Goal: Browse casually: Explore the website without a specific task or goal

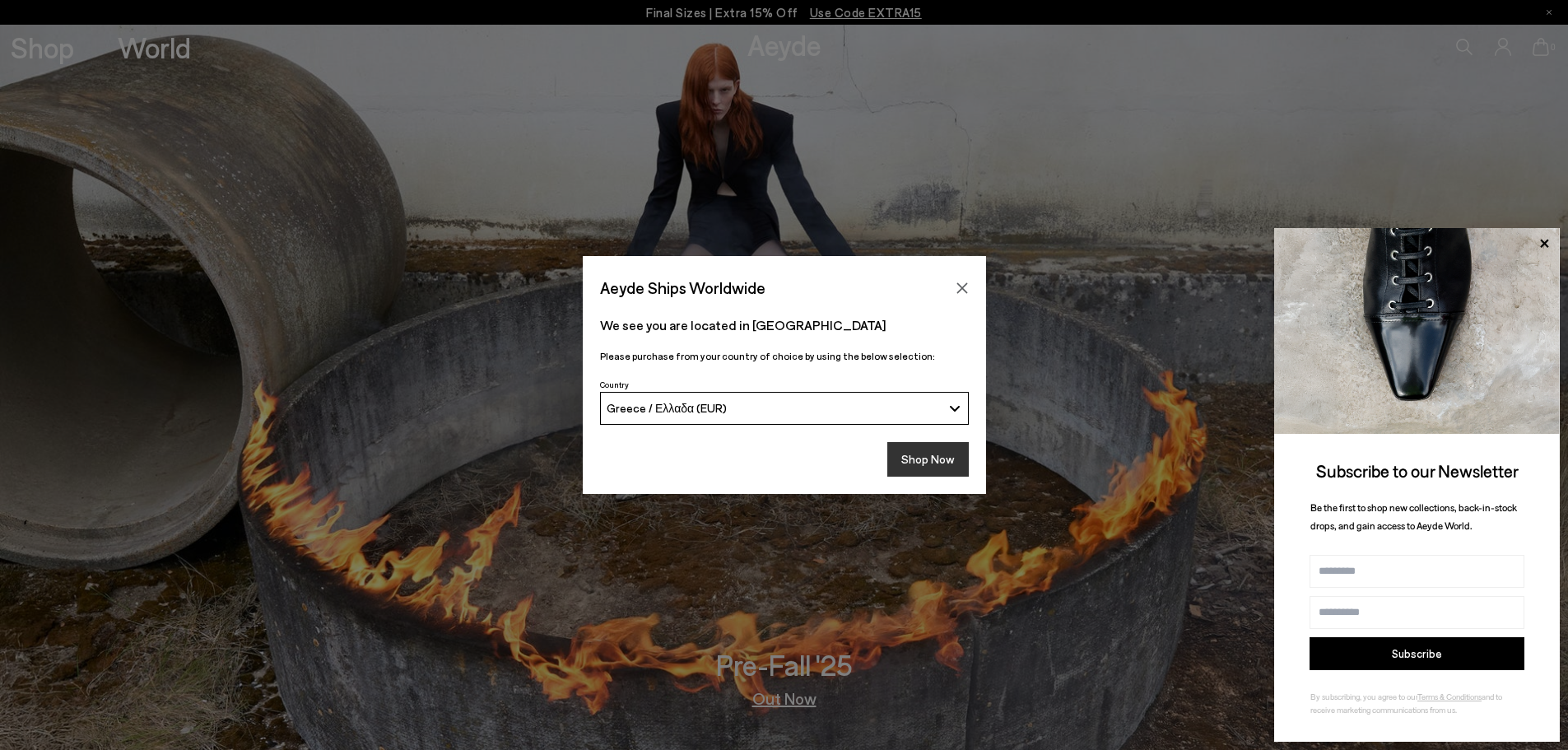
click at [944, 461] on button "Shop Now" at bounding box center [929, 459] width 81 height 35
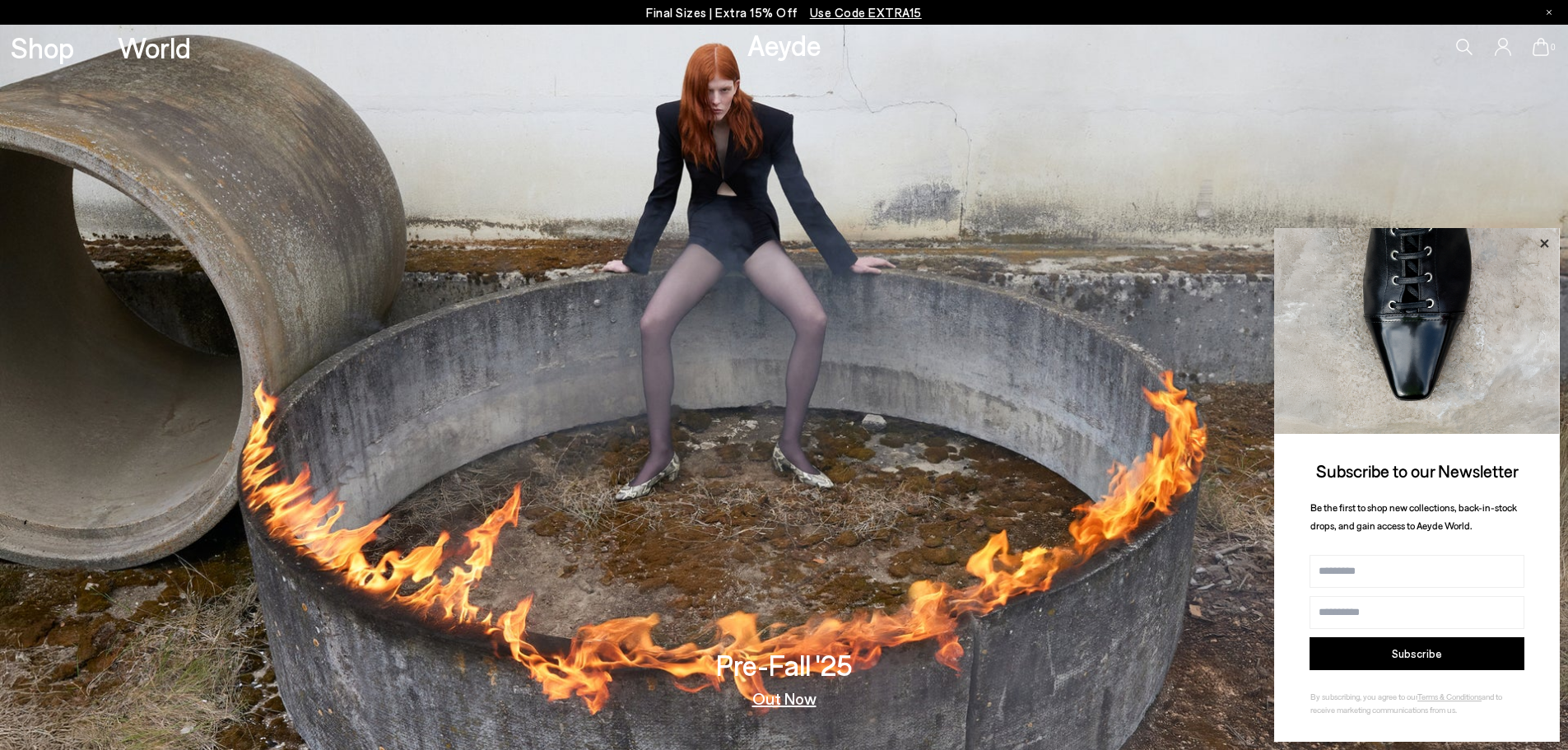
click at [1546, 237] on icon at bounding box center [1545, 243] width 22 height 22
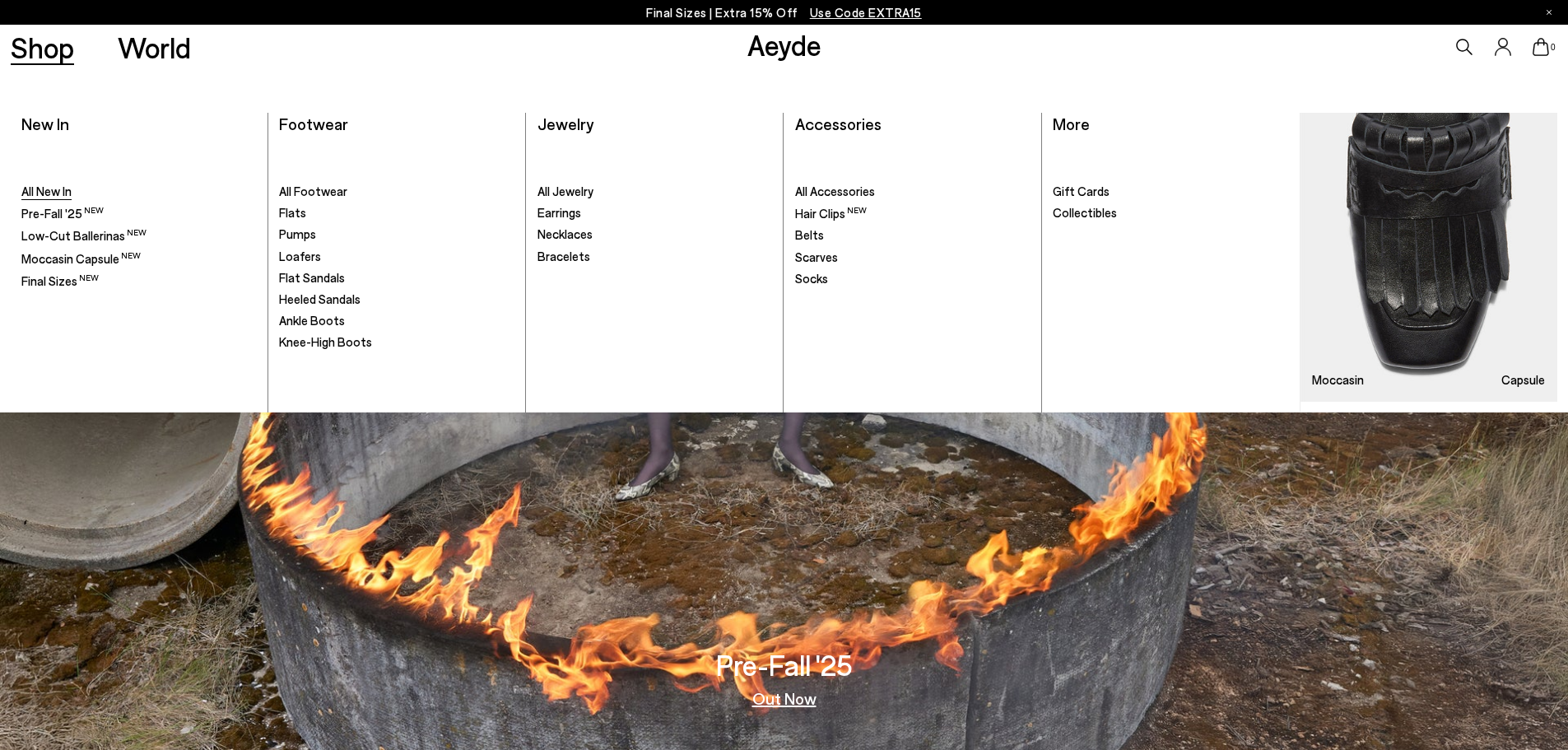
click at [49, 193] on span "All New In" at bounding box center [47, 191] width 50 height 15
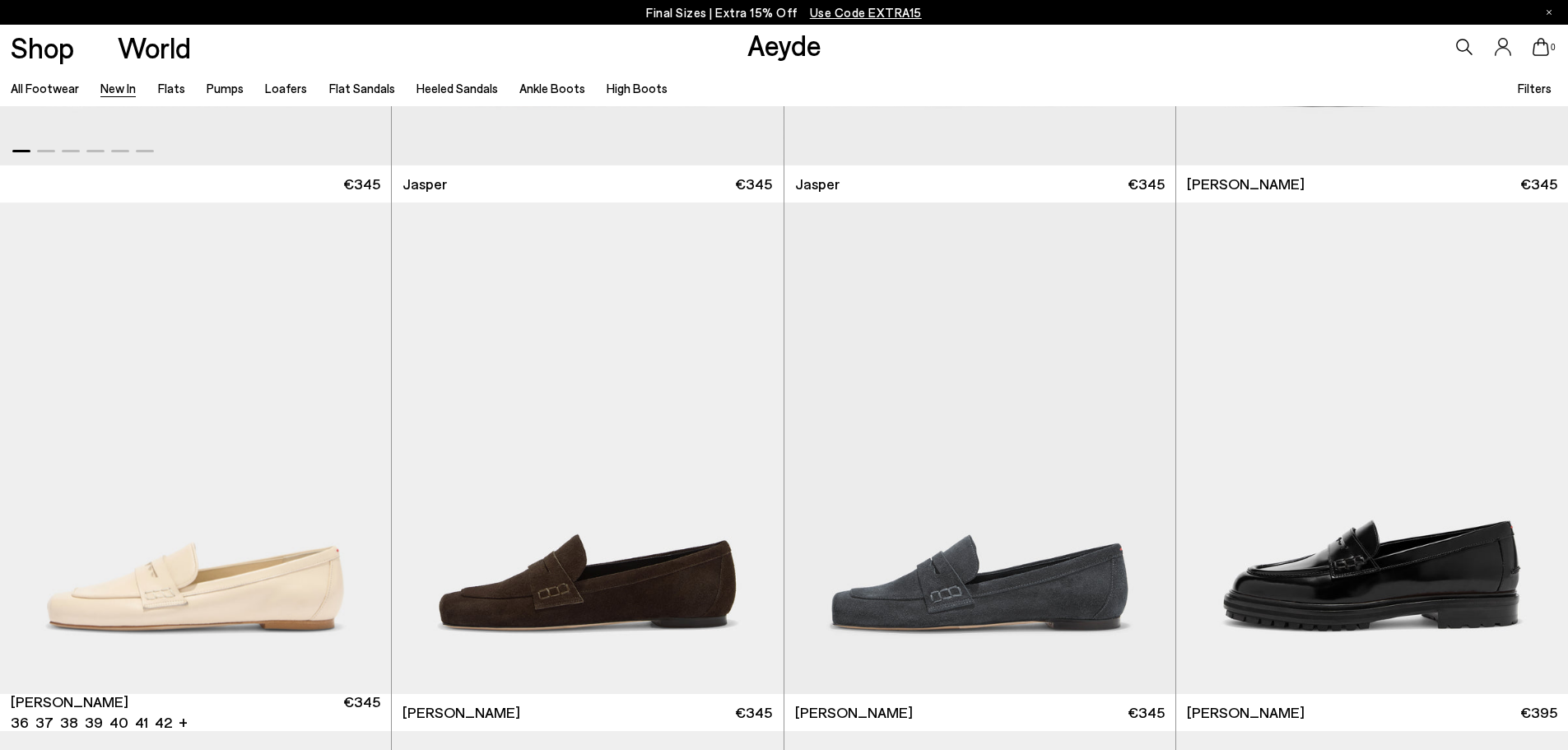
scroll to position [987, 0]
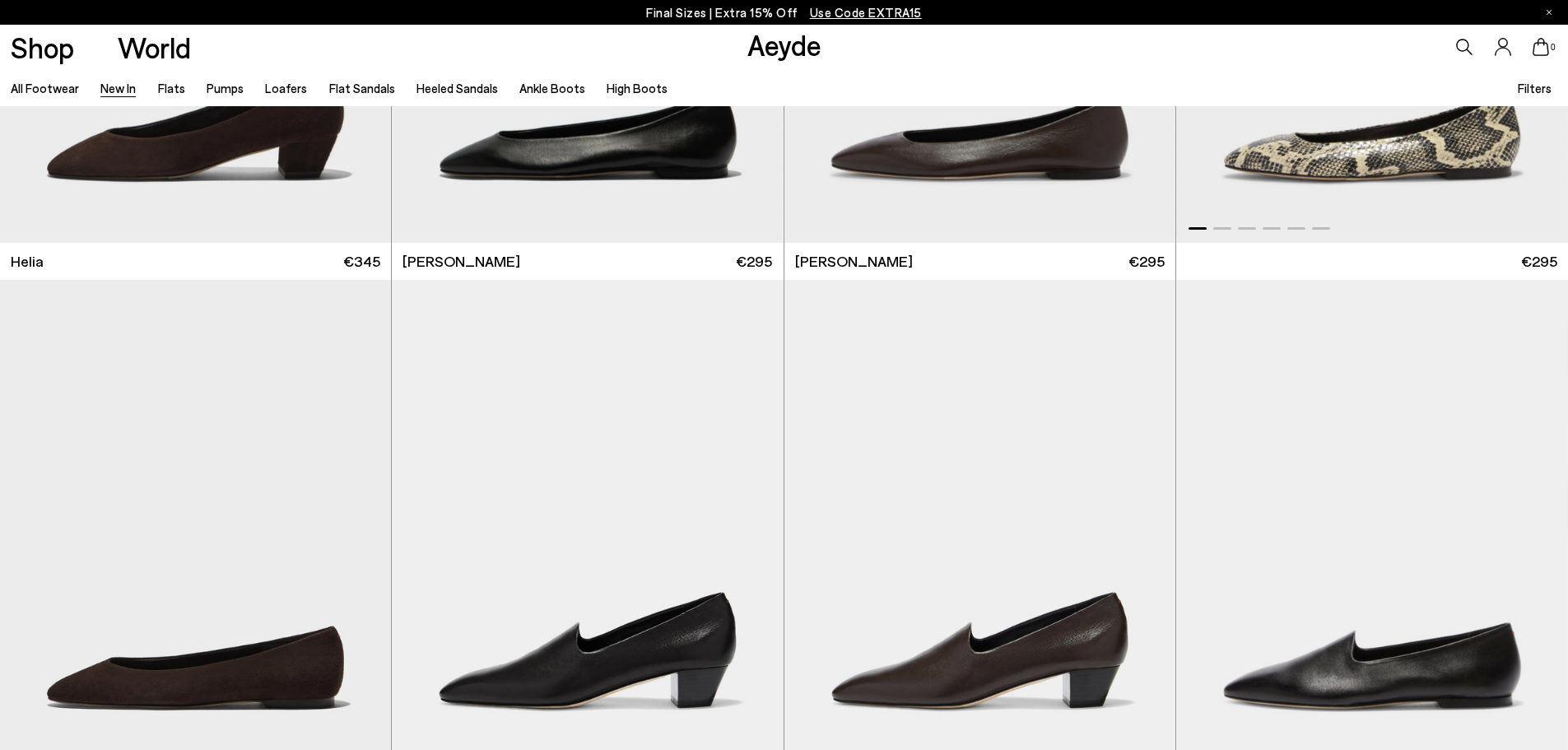
scroll to position [2634, 0]
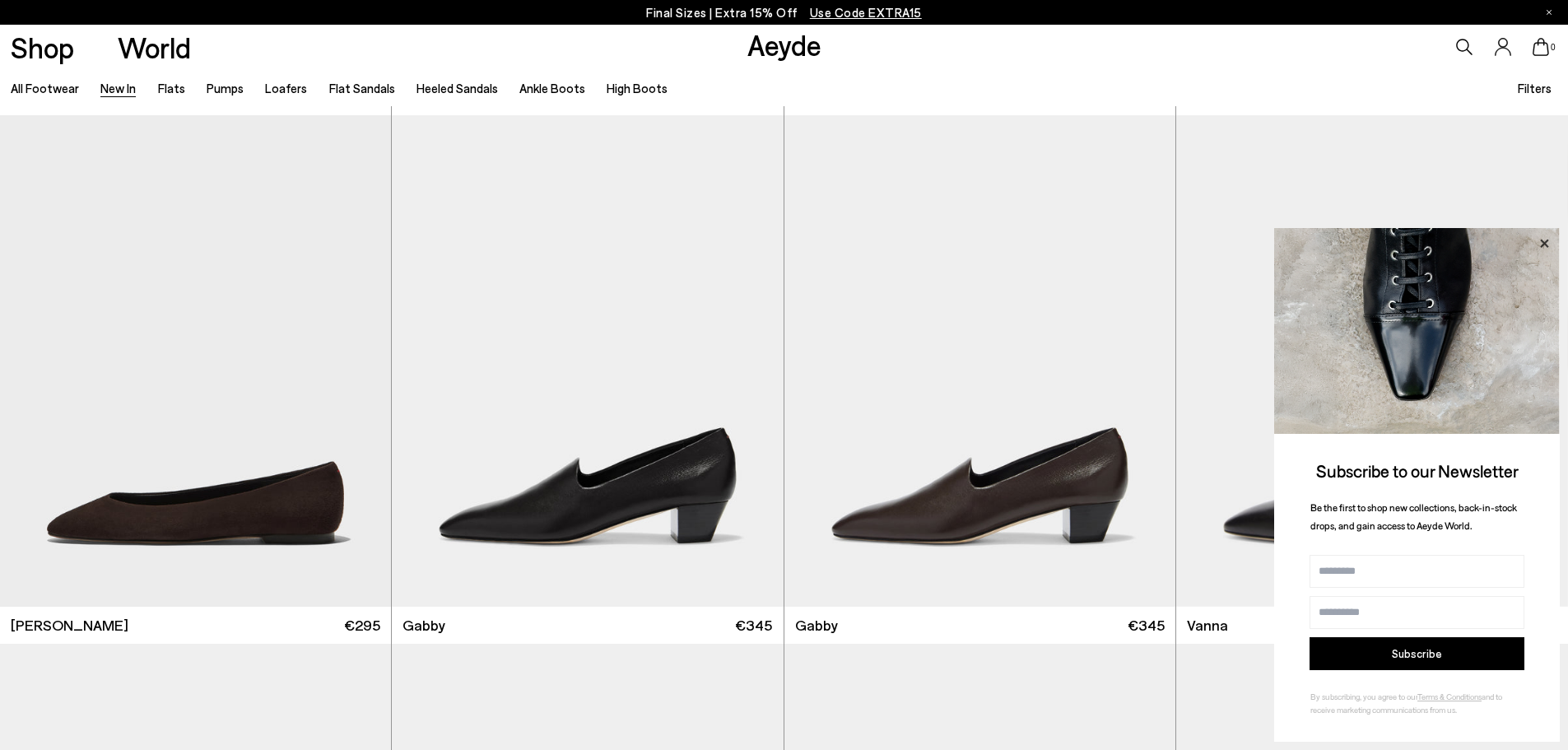
click at [1542, 238] on icon at bounding box center [1545, 243] width 22 height 22
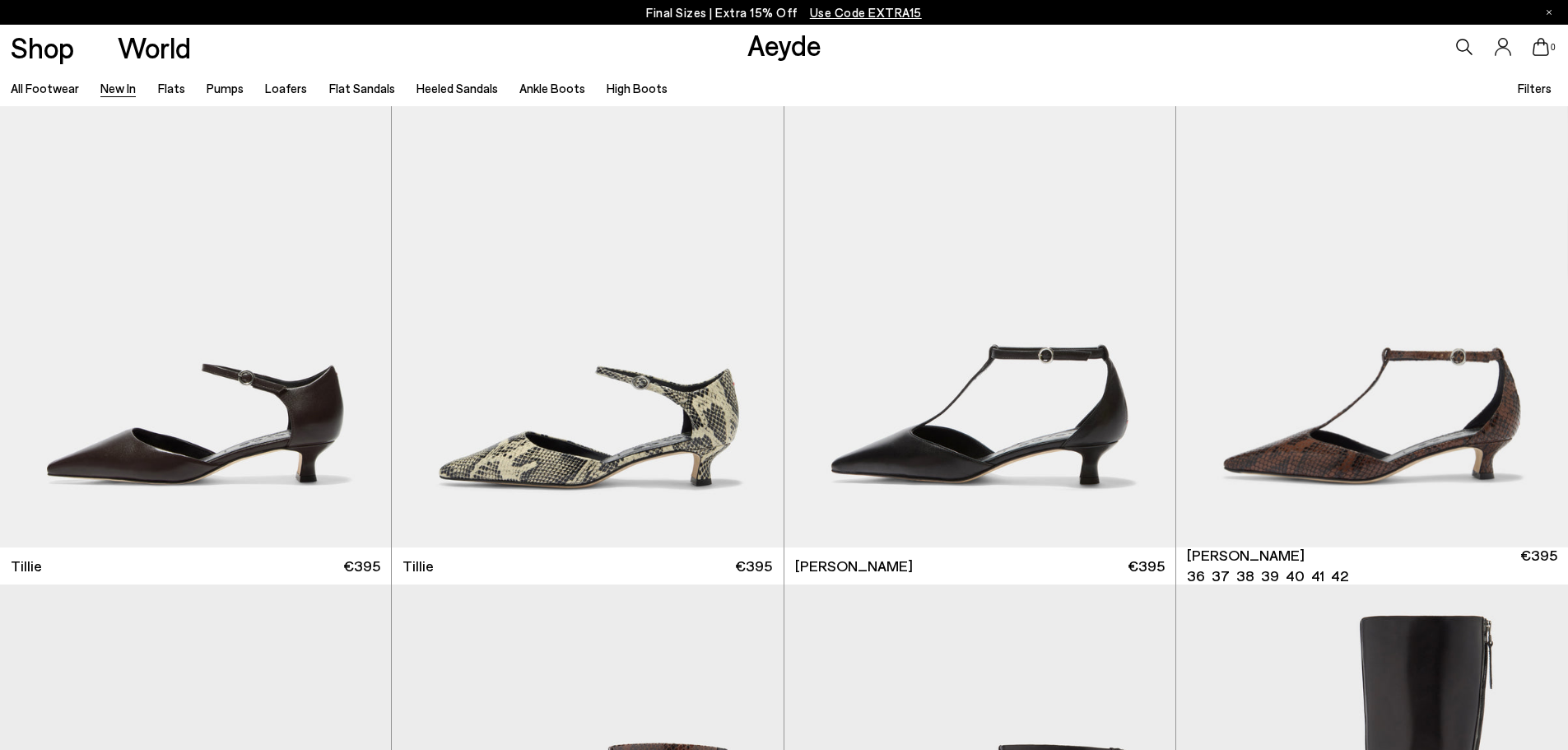
scroll to position [4280, 0]
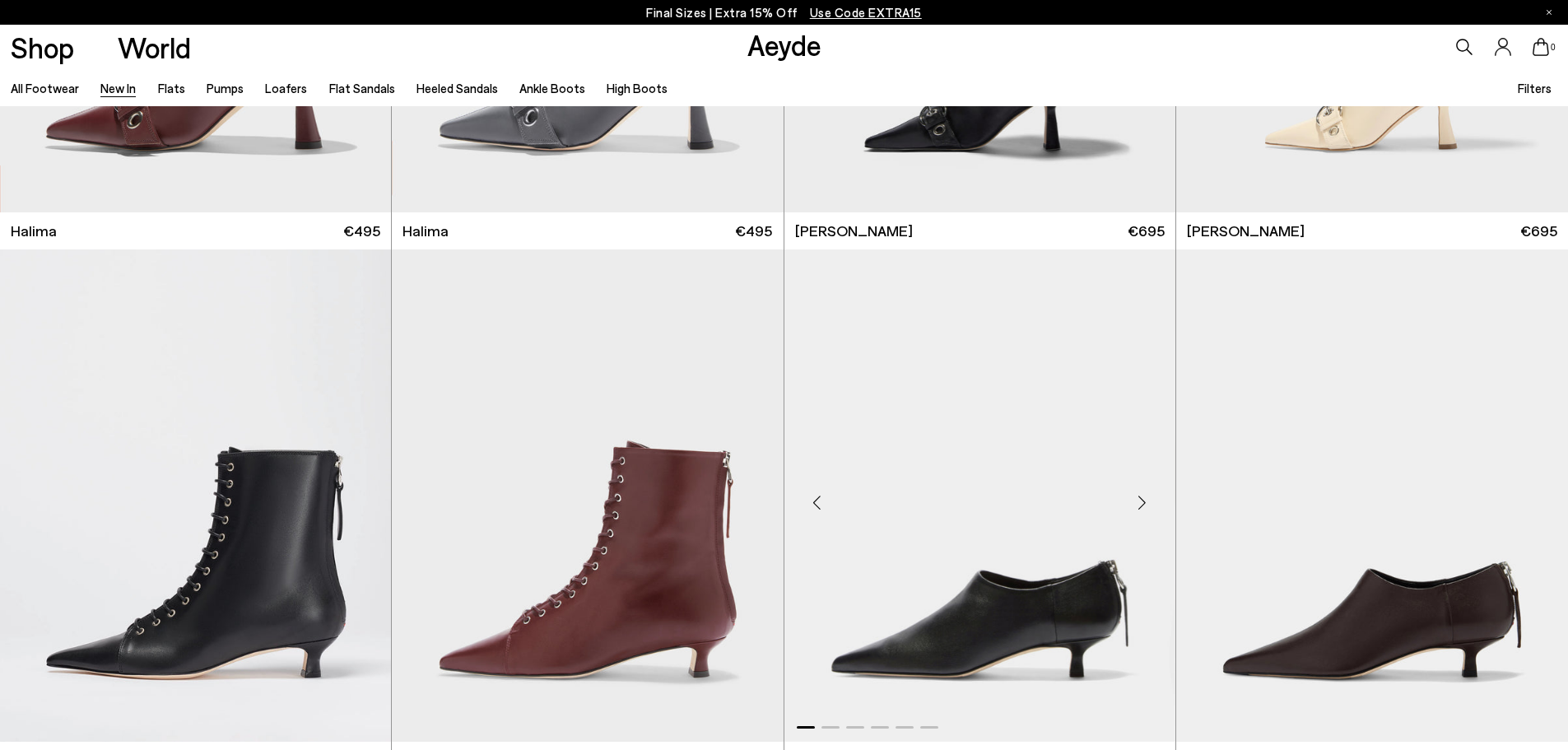
scroll to position [7407, 0]
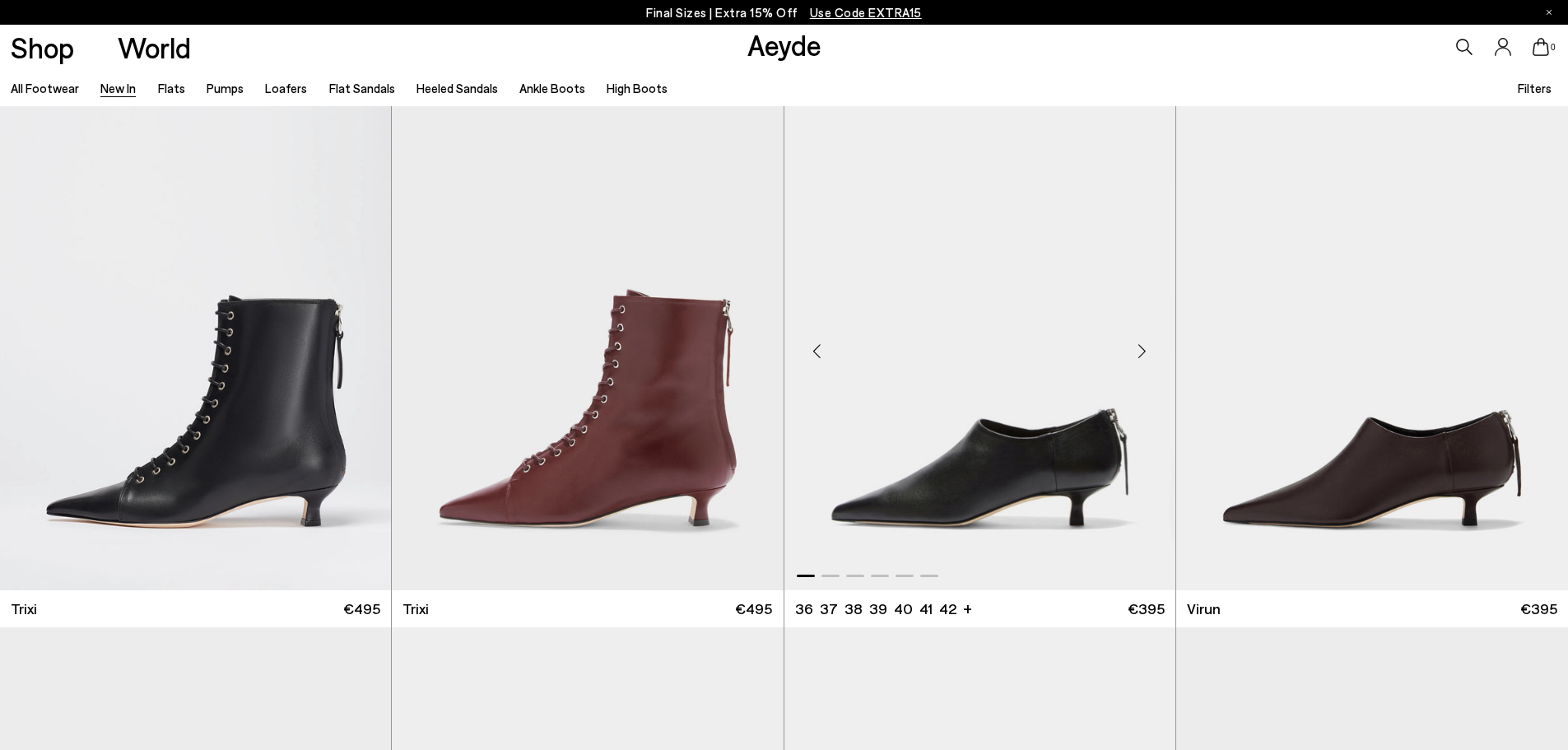
click at [1140, 349] on div "Next slide" at bounding box center [1143, 350] width 49 height 49
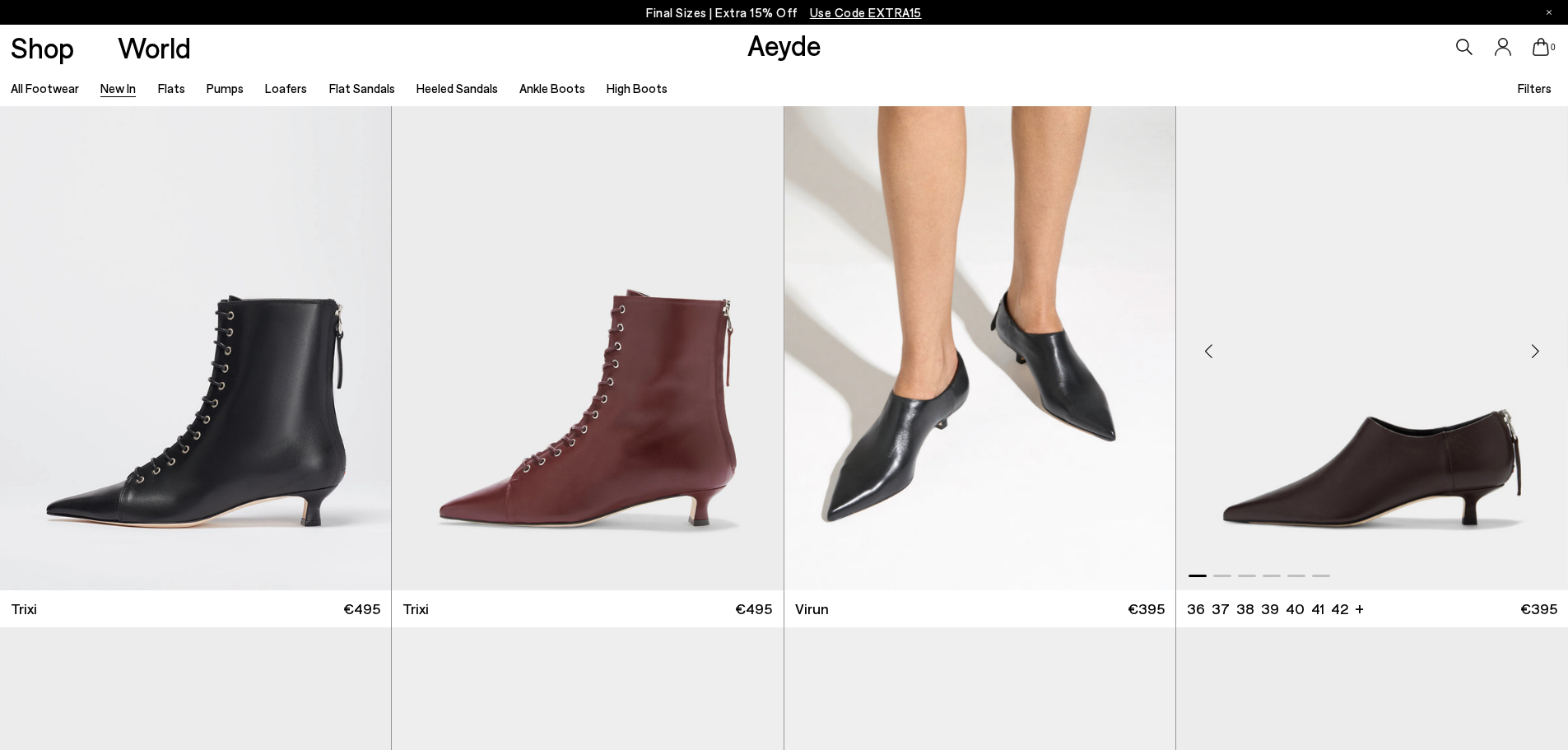
click at [1535, 354] on div "Next slide" at bounding box center [1535, 350] width 49 height 49
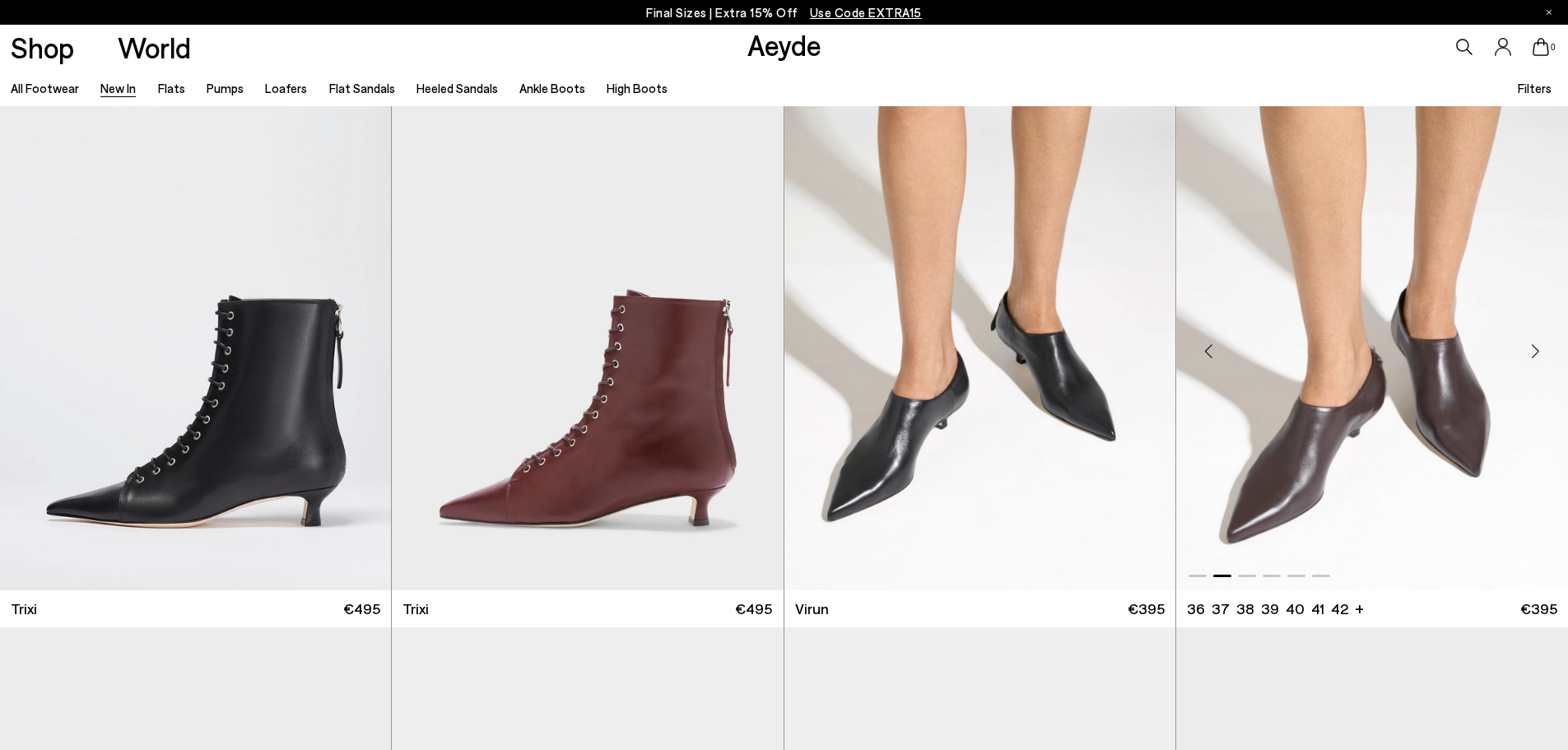
click at [1535, 354] on div "Next slide" at bounding box center [1535, 350] width 49 height 49
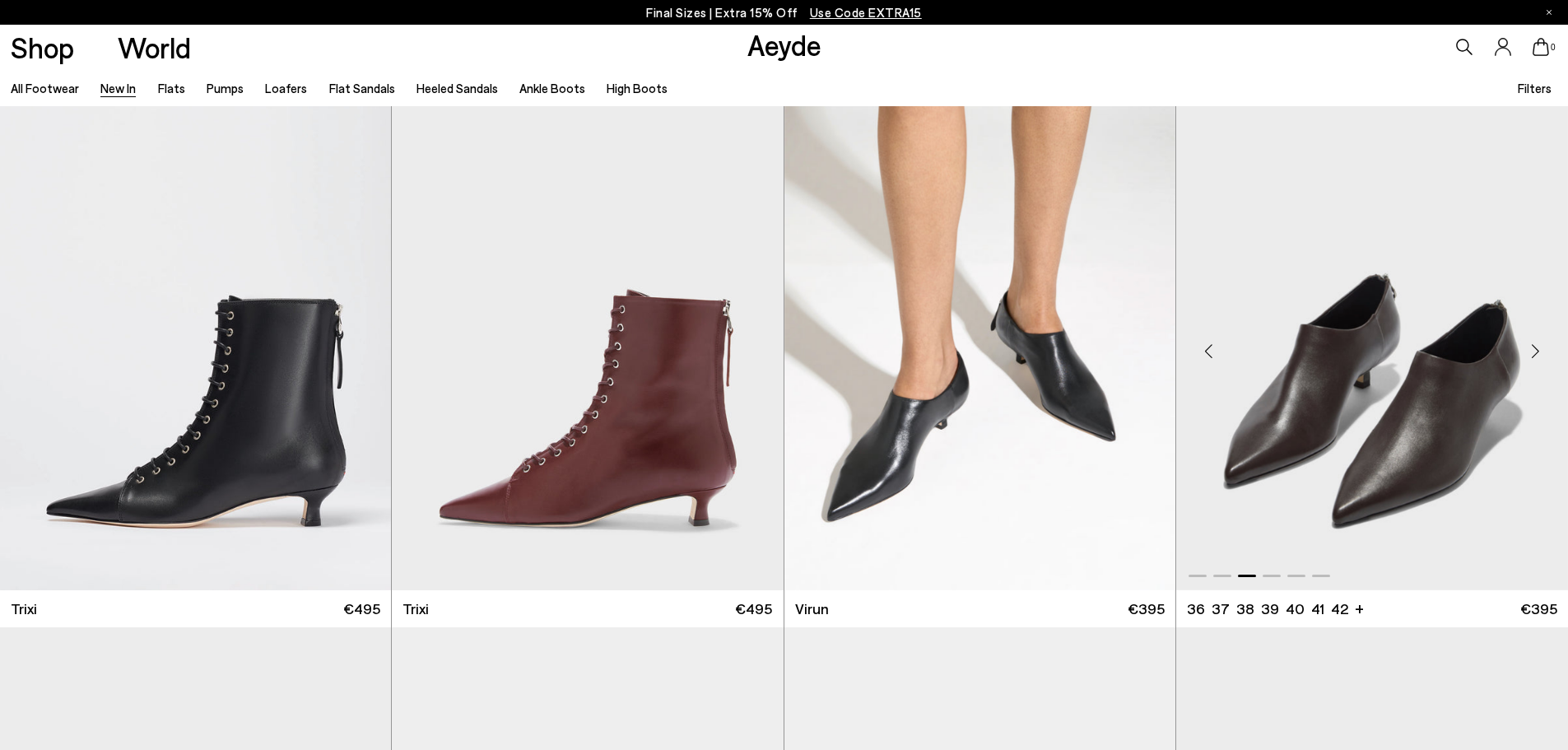
click at [1535, 354] on div "Next slide" at bounding box center [1535, 350] width 49 height 49
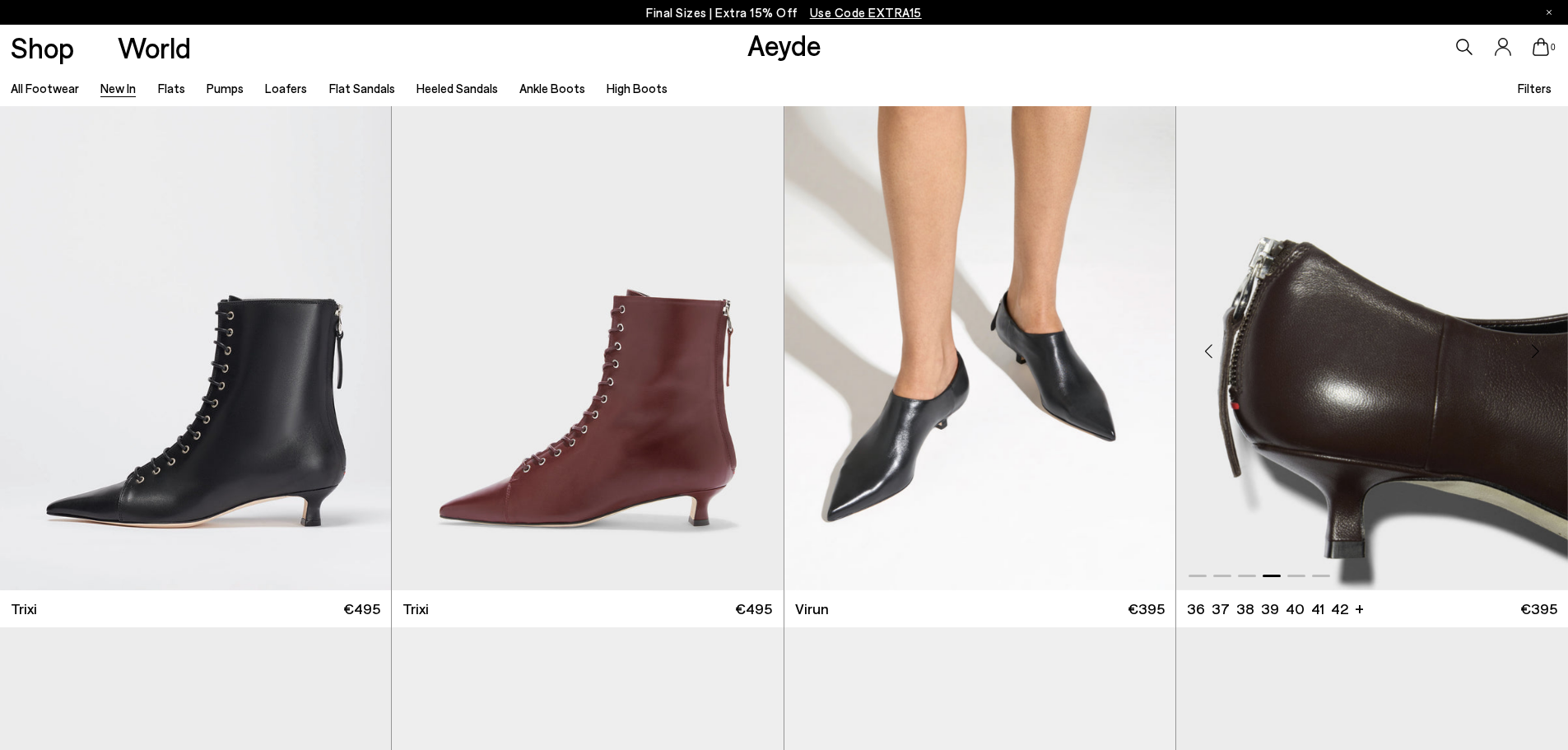
click at [1535, 354] on div "Next slide" at bounding box center [1535, 350] width 49 height 49
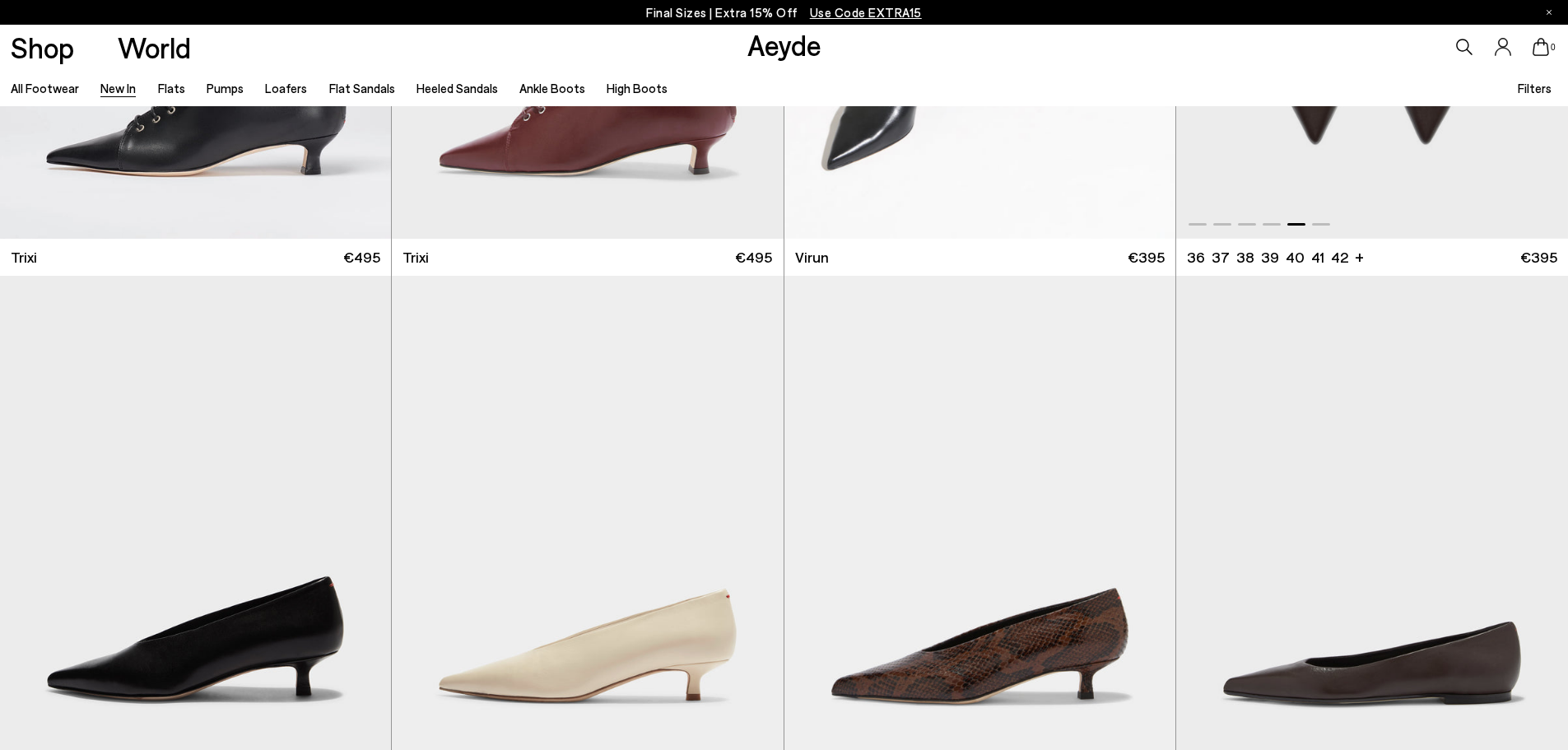
scroll to position [7984, 0]
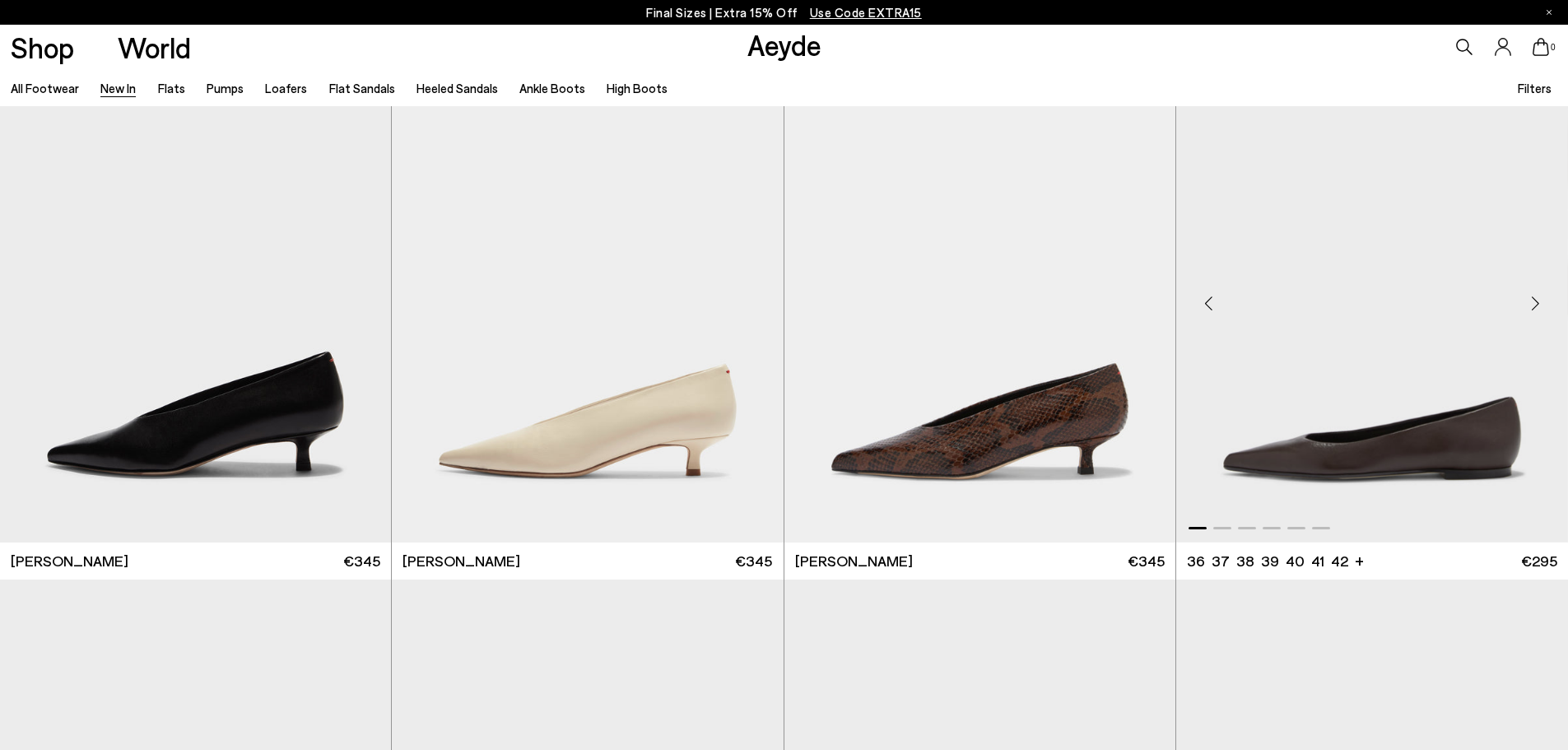
click at [1538, 301] on div "Next slide" at bounding box center [1535, 302] width 49 height 49
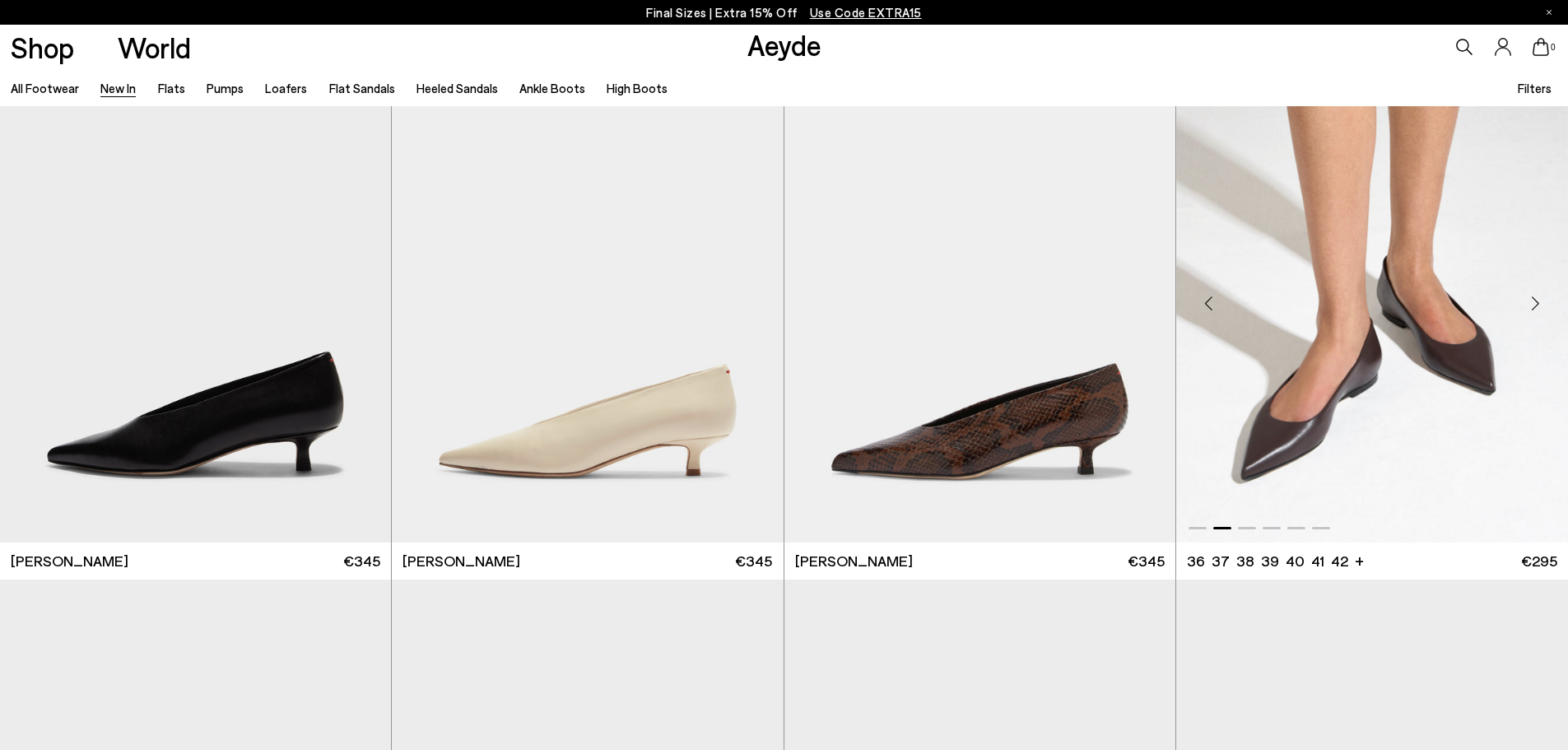
click at [1538, 301] on div "Next slide" at bounding box center [1535, 302] width 49 height 49
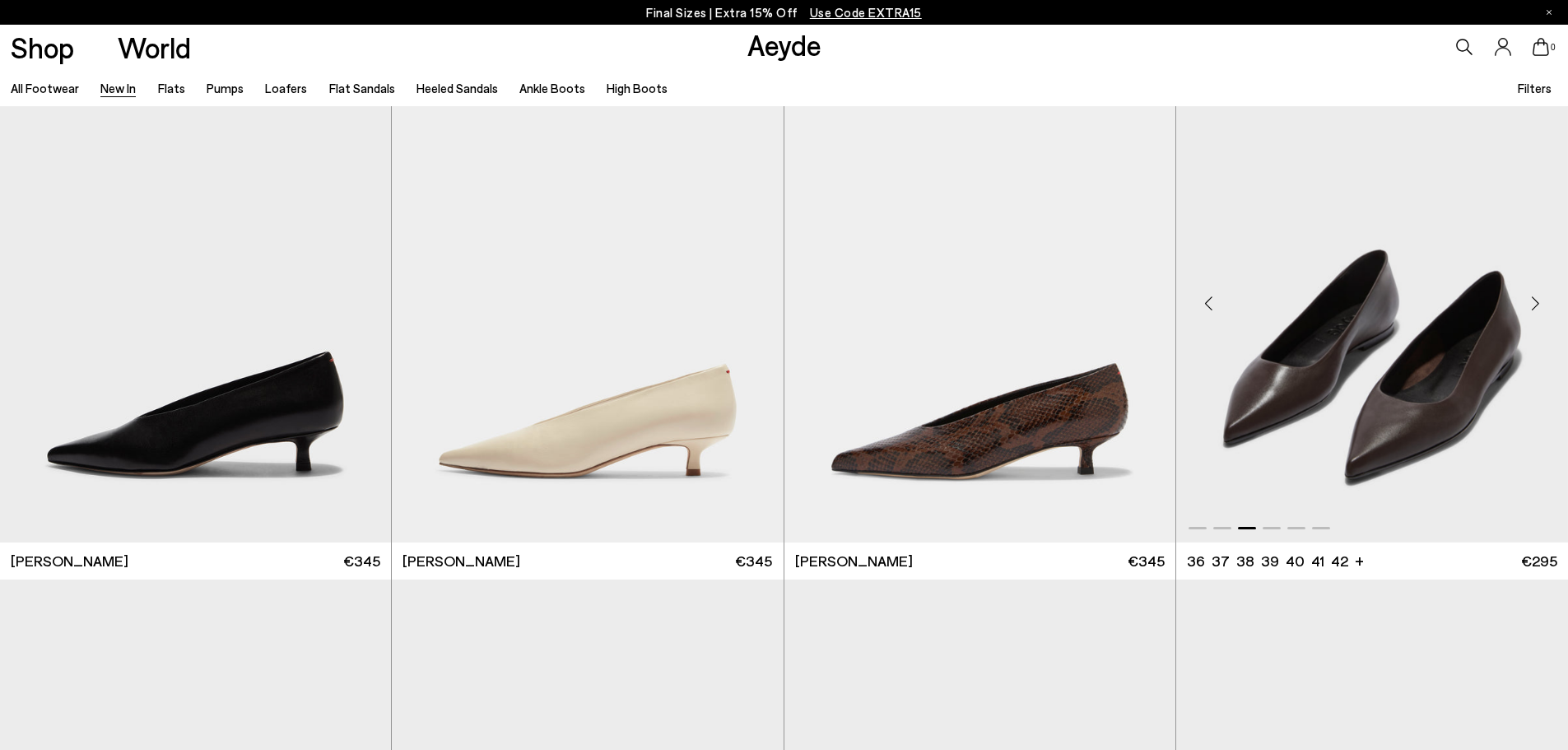
click at [1538, 301] on div "Next slide" at bounding box center [1535, 302] width 49 height 49
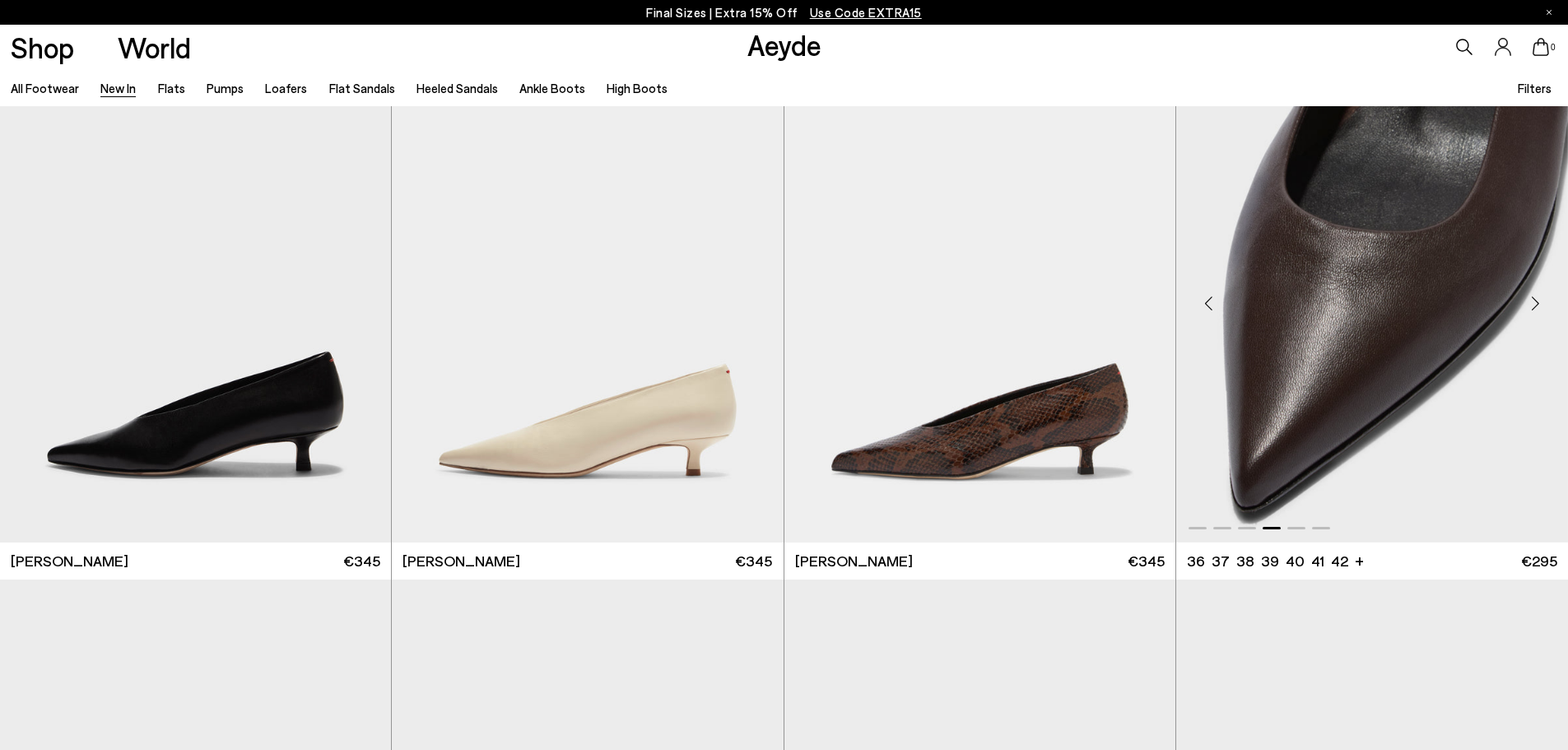
click at [1538, 301] on div "Next slide" at bounding box center [1535, 302] width 49 height 49
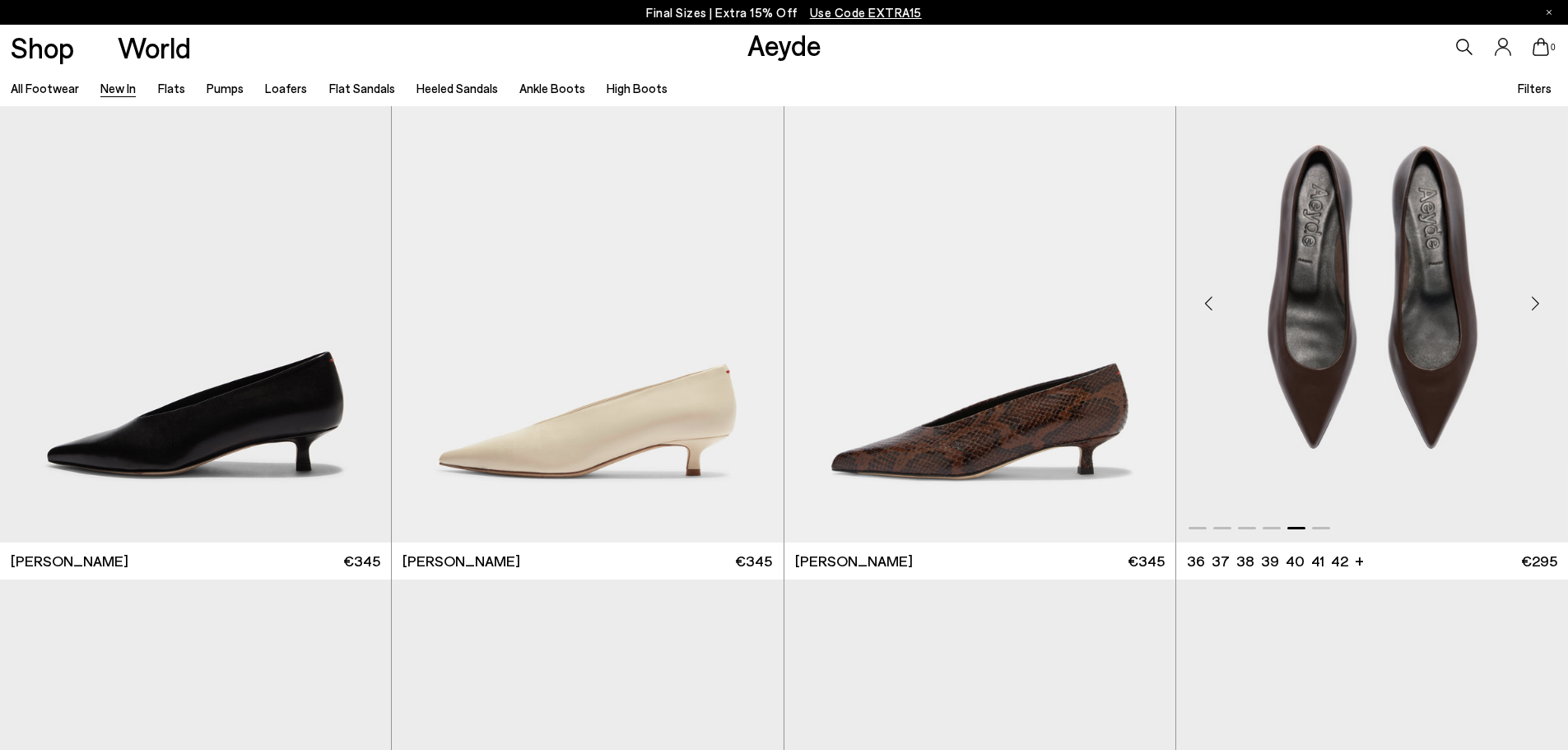
click at [1534, 300] on div "Next slide" at bounding box center [1535, 302] width 49 height 49
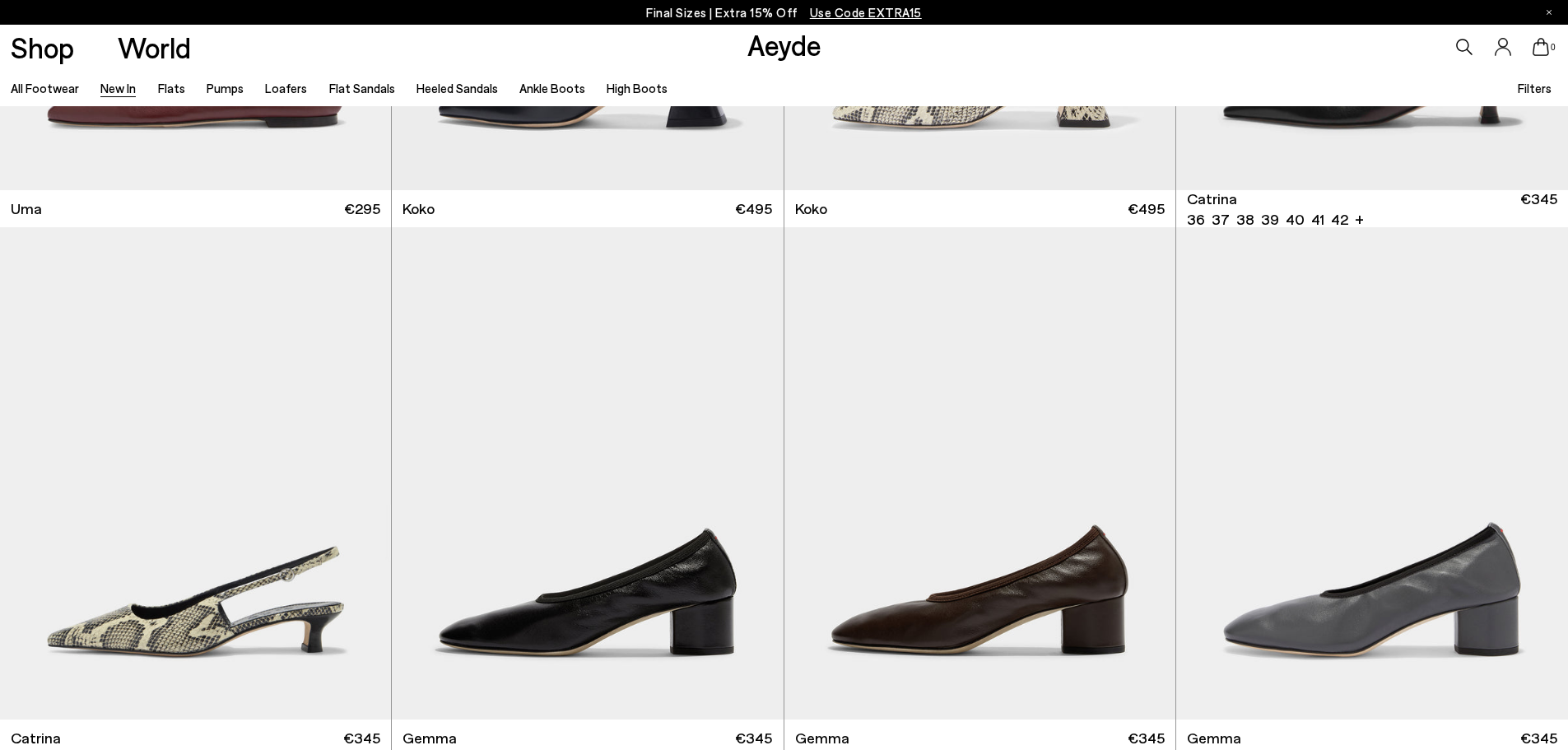
scroll to position [10453, 0]
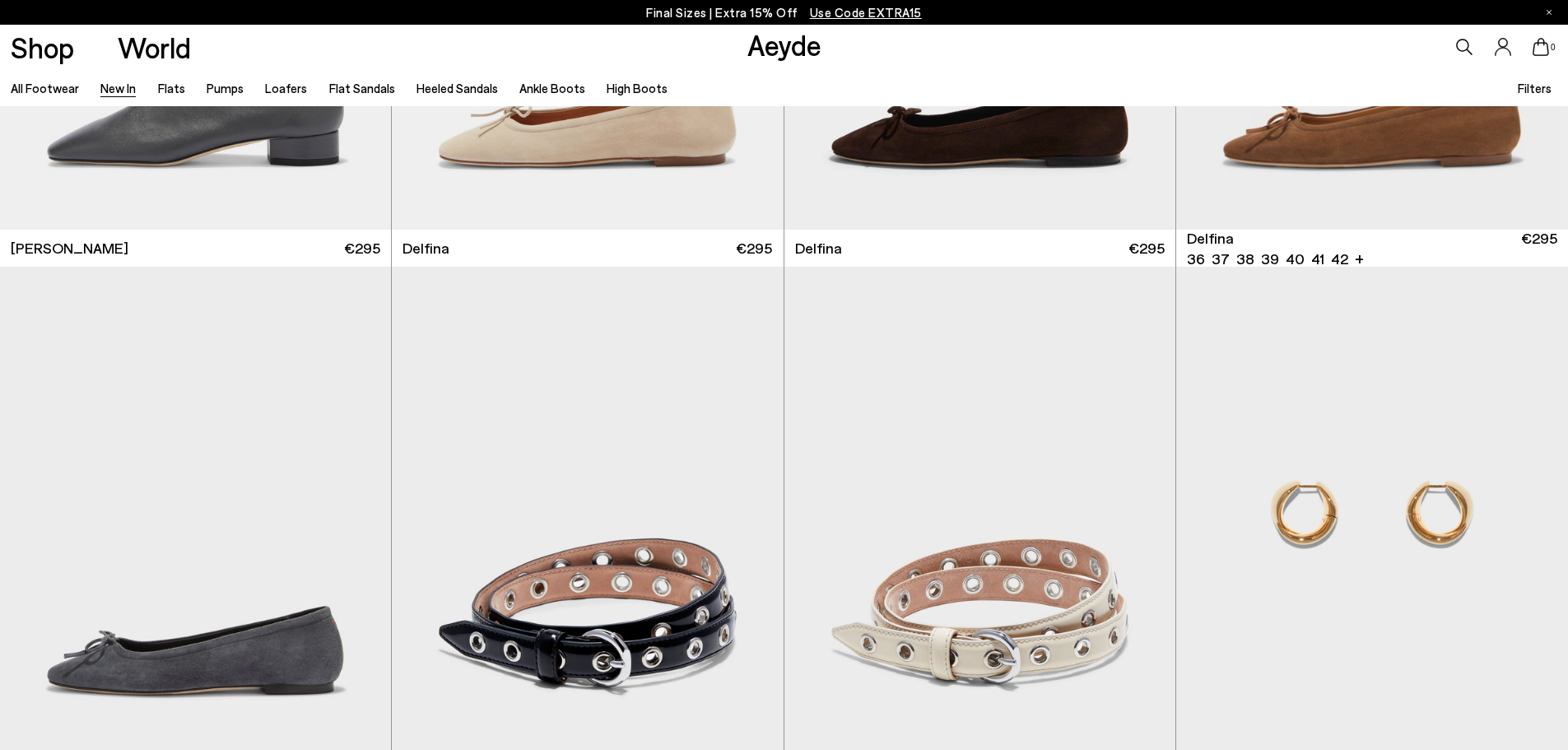
scroll to position [12676, 0]
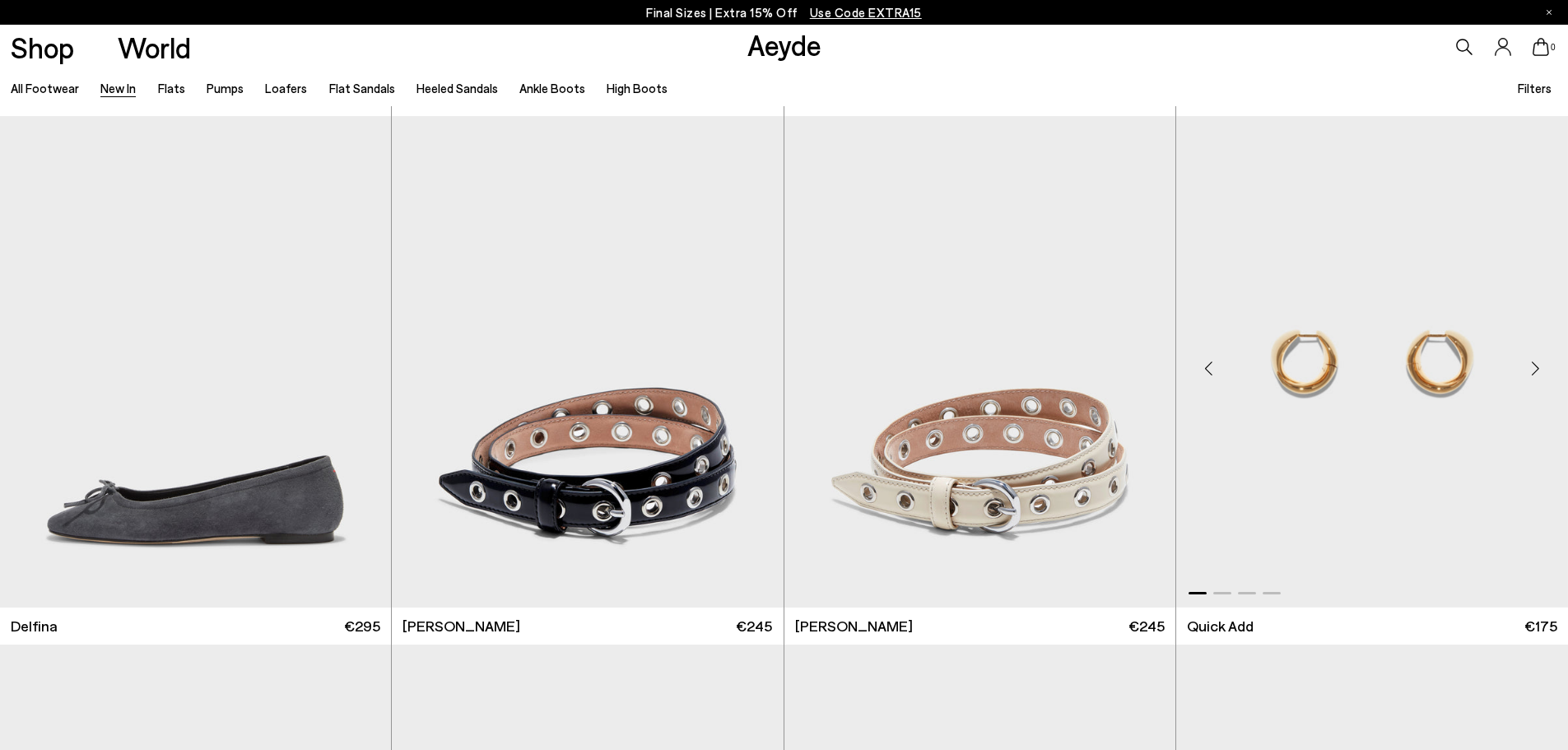
click at [1539, 365] on div "Next slide" at bounding box center [1535, 368] width 49 height 49
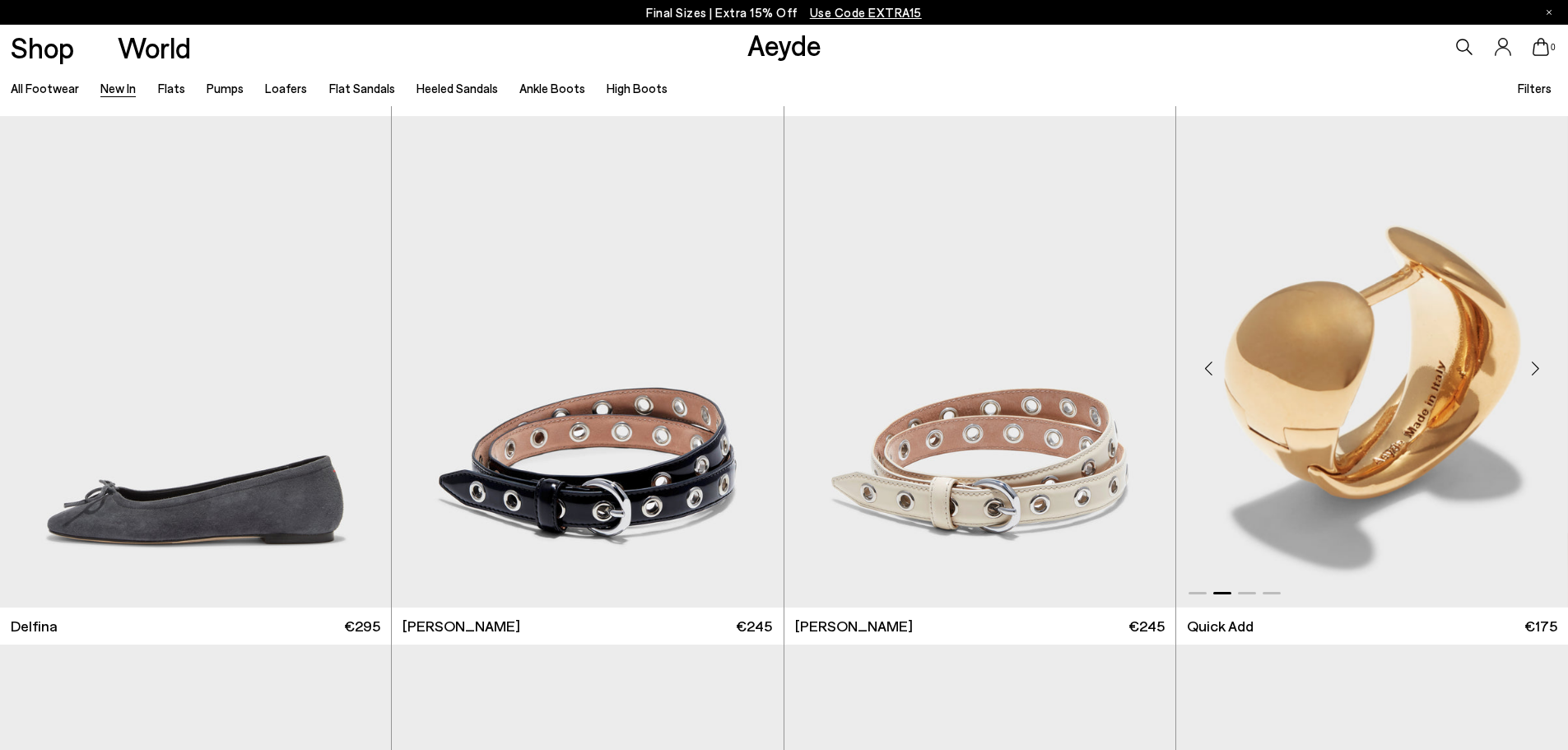
click at [1539, 365] on div "Next slide" at bounding box center [1535, 368] width 49 height 49
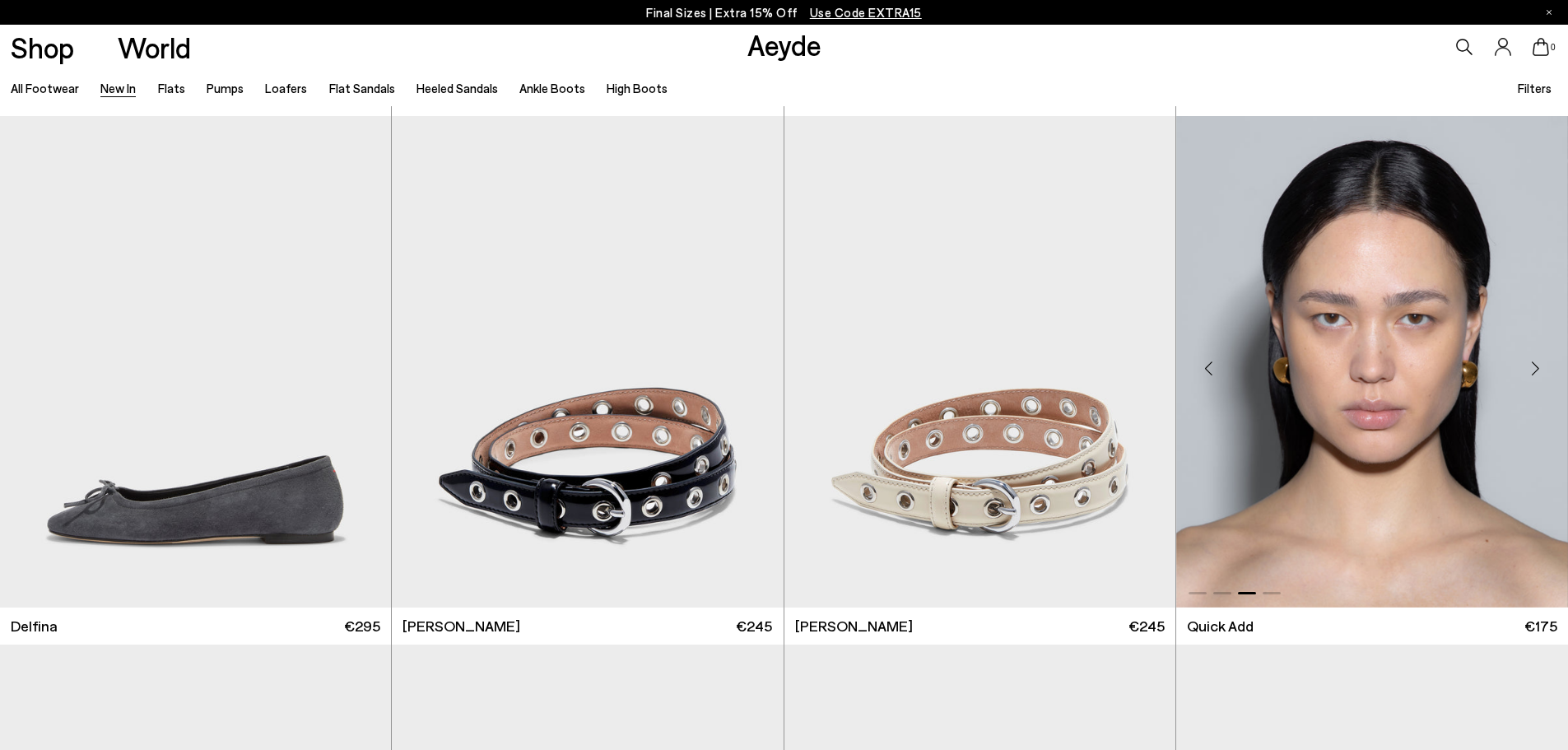
click at [1539, 365] on div "Next slide" at bounding box center [1535, 368] width 49 height 49
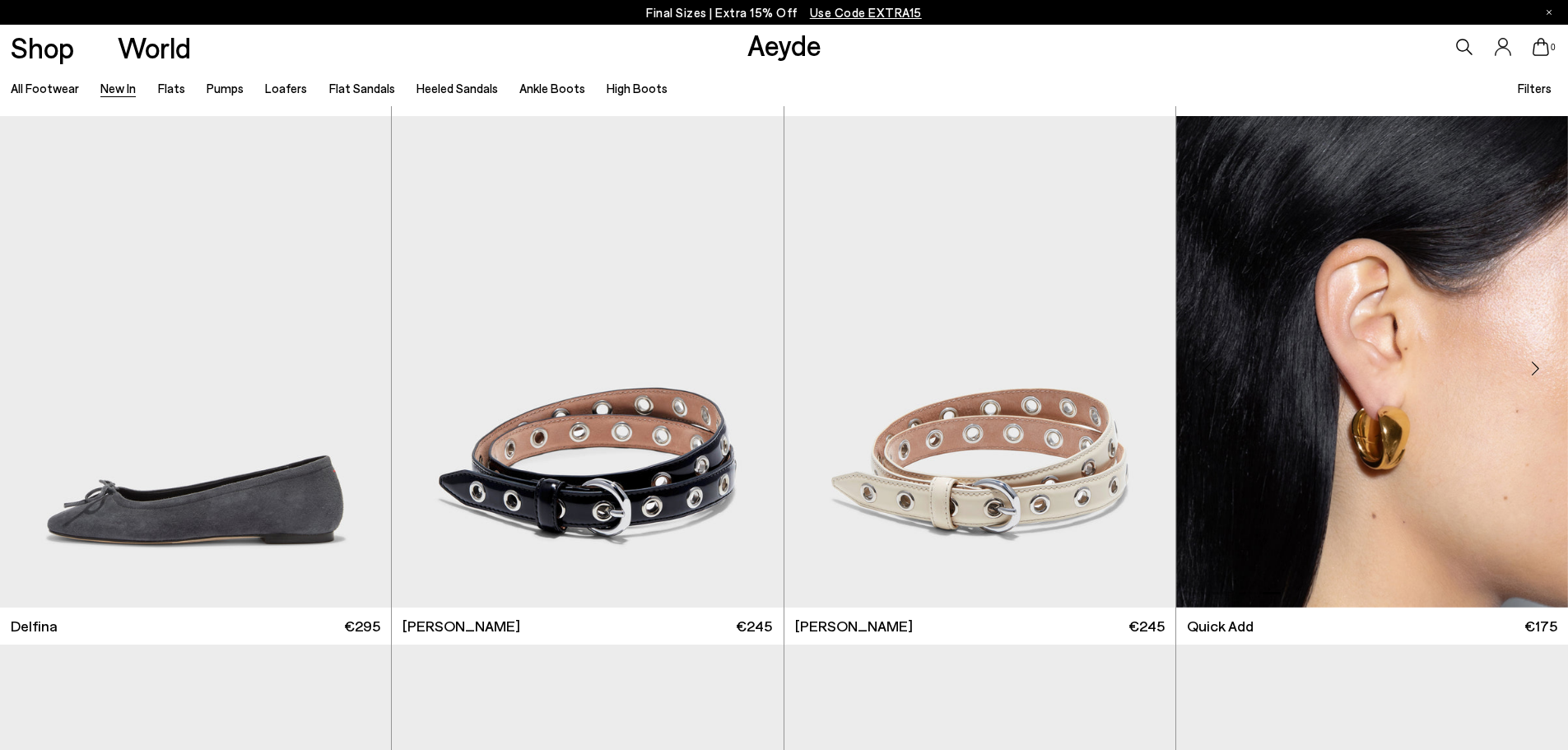
click at [1539, 365] on div "Next slide" at bounding box center [1535, 368] width 49 height 49
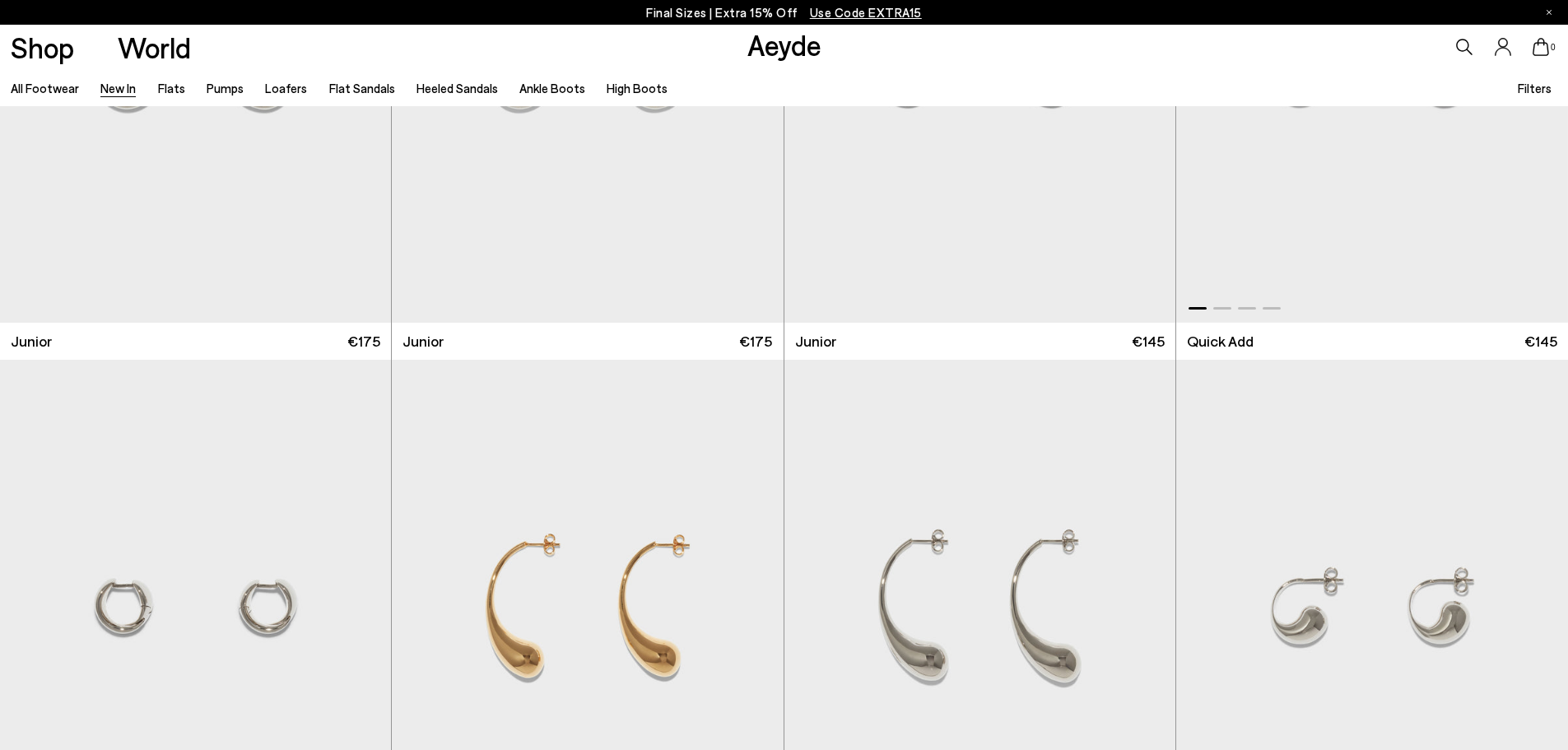
scroll to position [13745, 0]
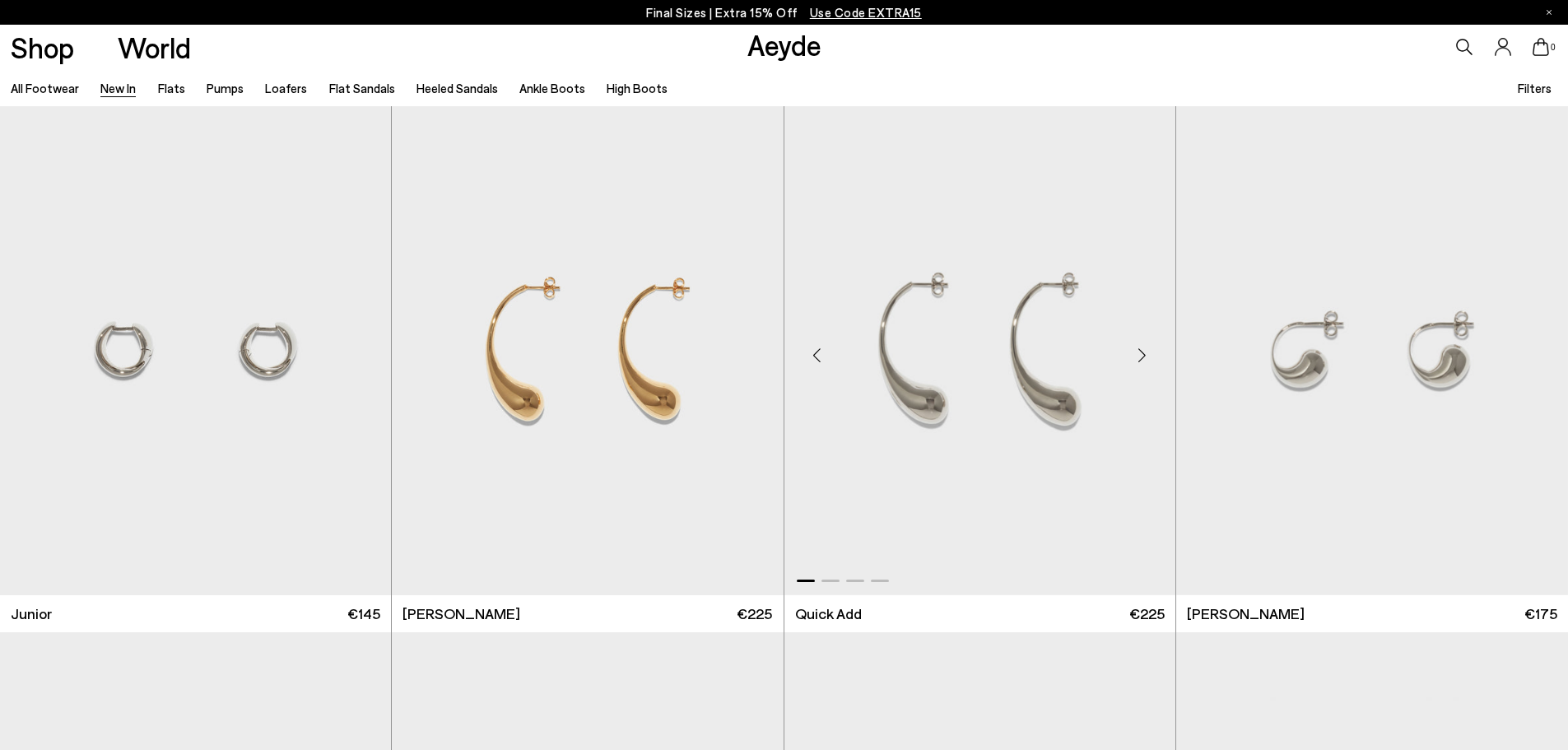
click at [1144, 352] on div "Next slide" at bounding box center [1143, 355] width 49 height 49
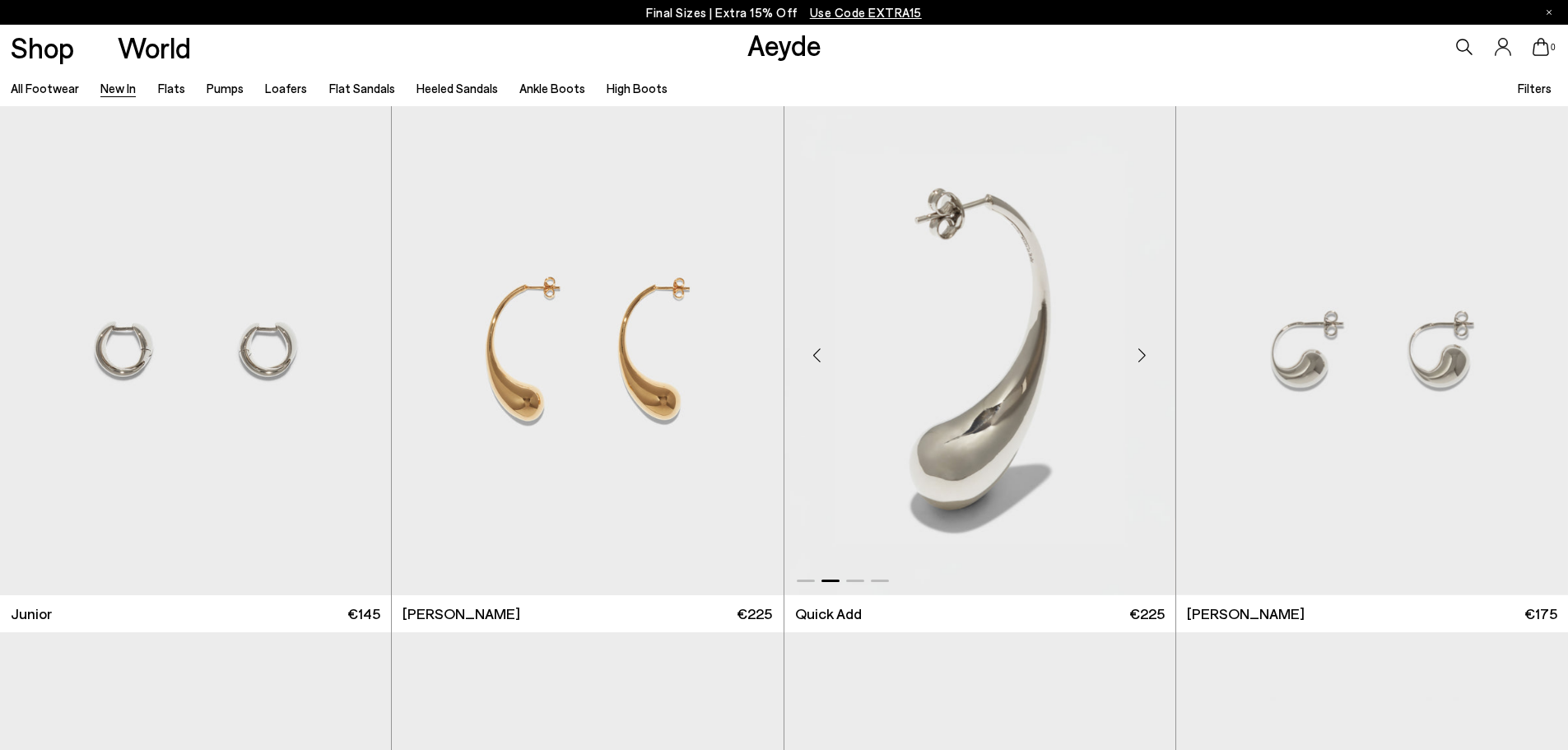
click at [1144, 352] on div "Next slide" at bounding box center [1143, 355] width 49 height 49
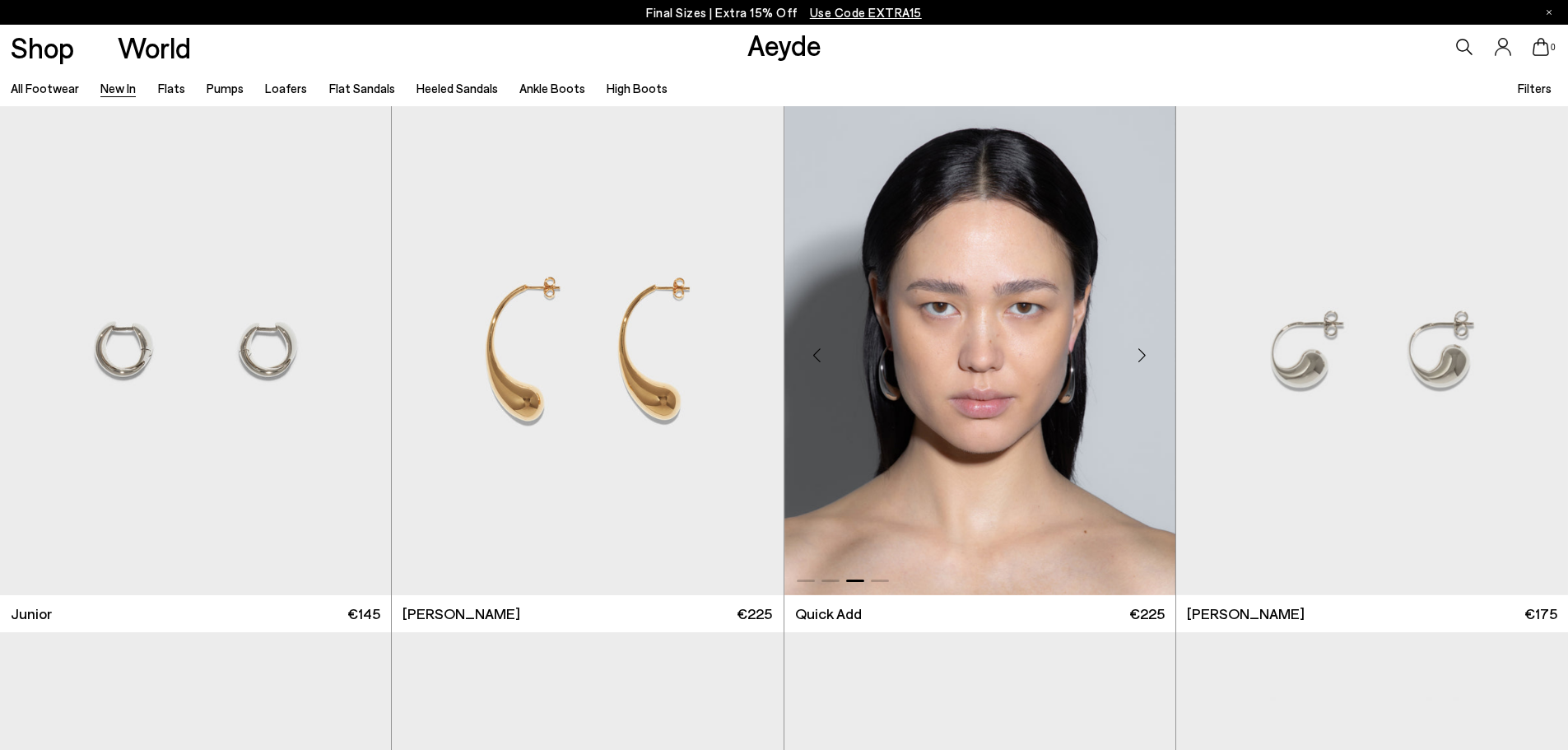
click at [1144, 352] on div "Next slide" at bounding box center [1143, 355] width 49 height 49
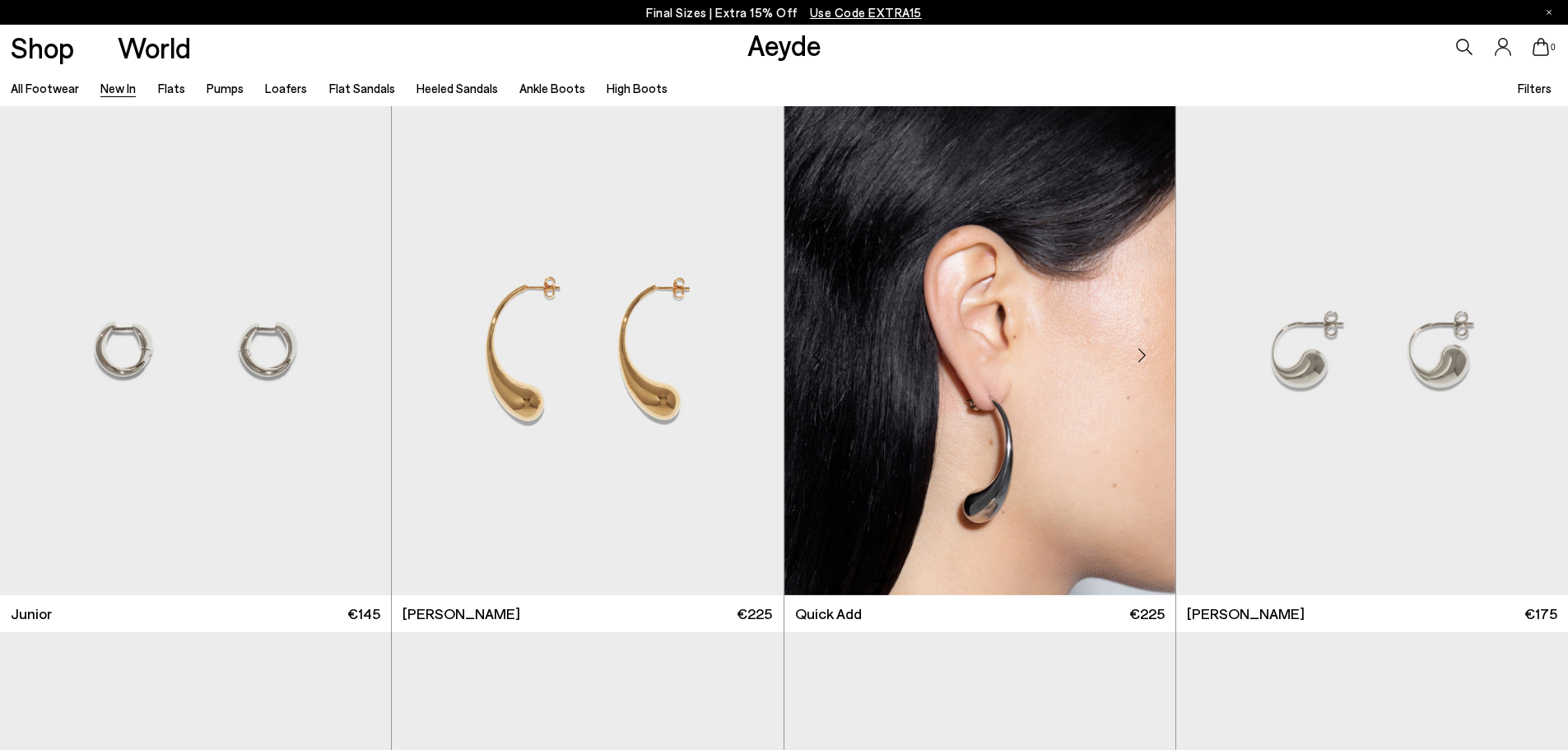
click at [1144, 352] on div "Next slide" at bounding box center [1143, 355] width 49 height 49
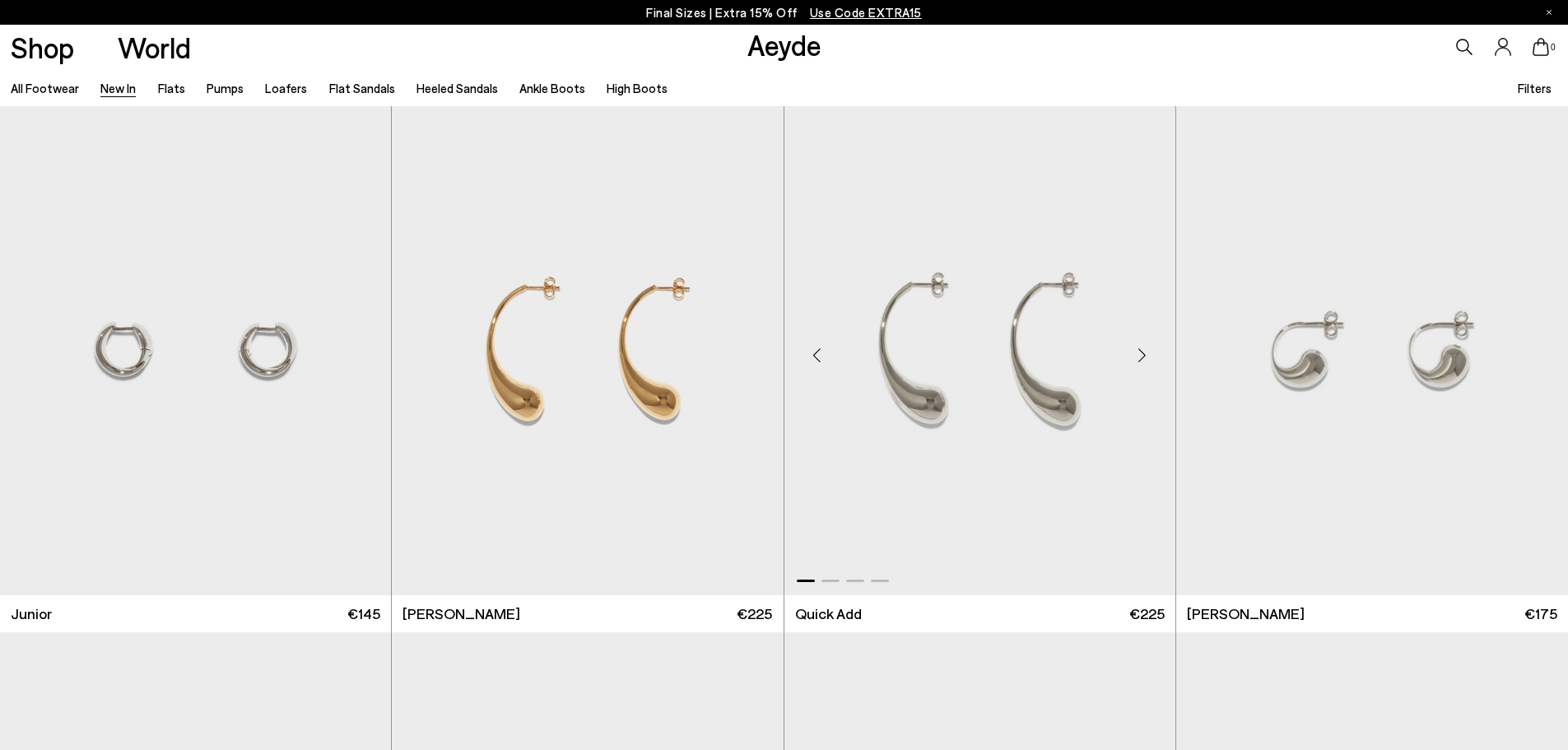
click at [1144, 352] on div "Next slide" at bounding box center [1143, 355] width 49 height 49
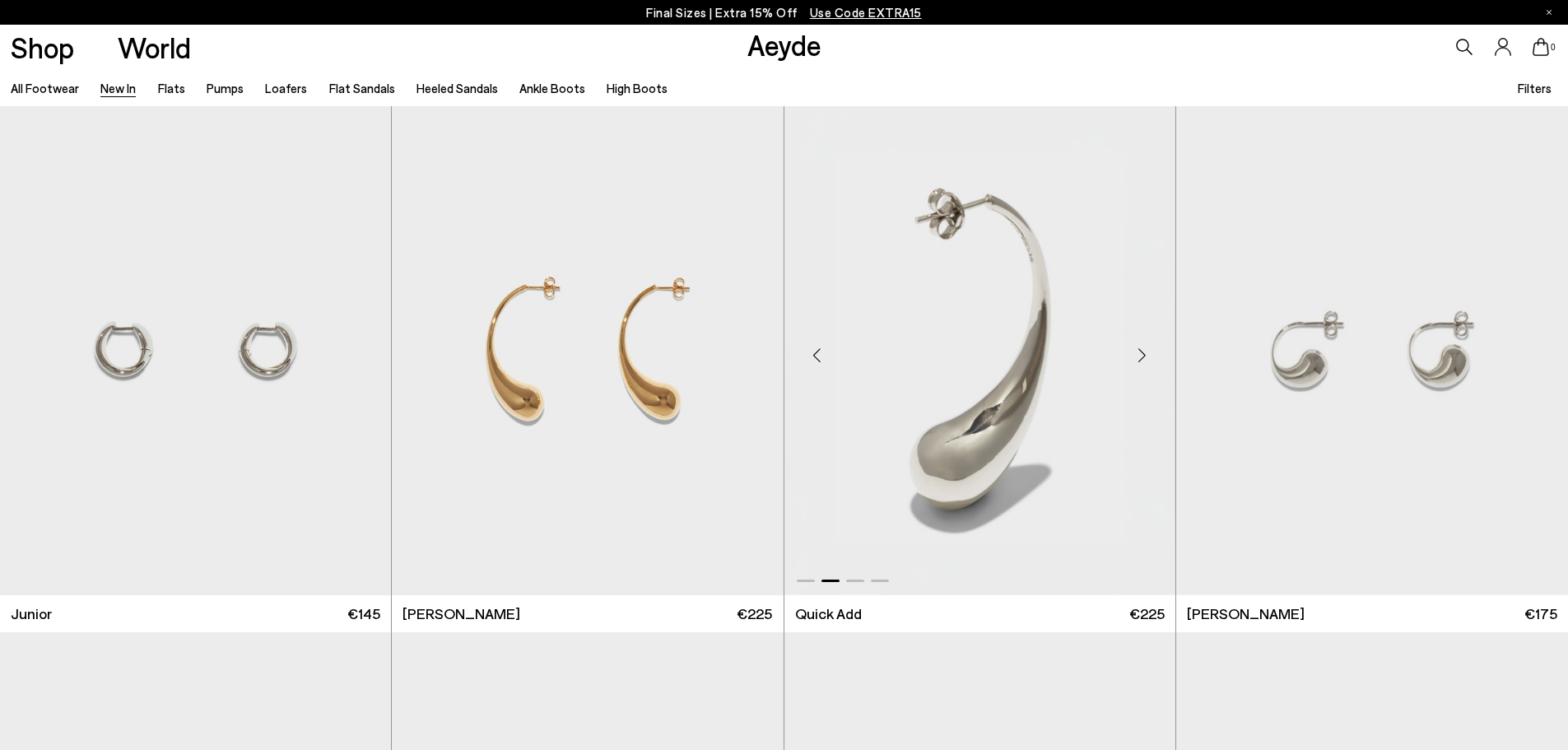
click at [1144, 352] on div "Next slide" at bounding box center [1143, 355] width 49 height 49
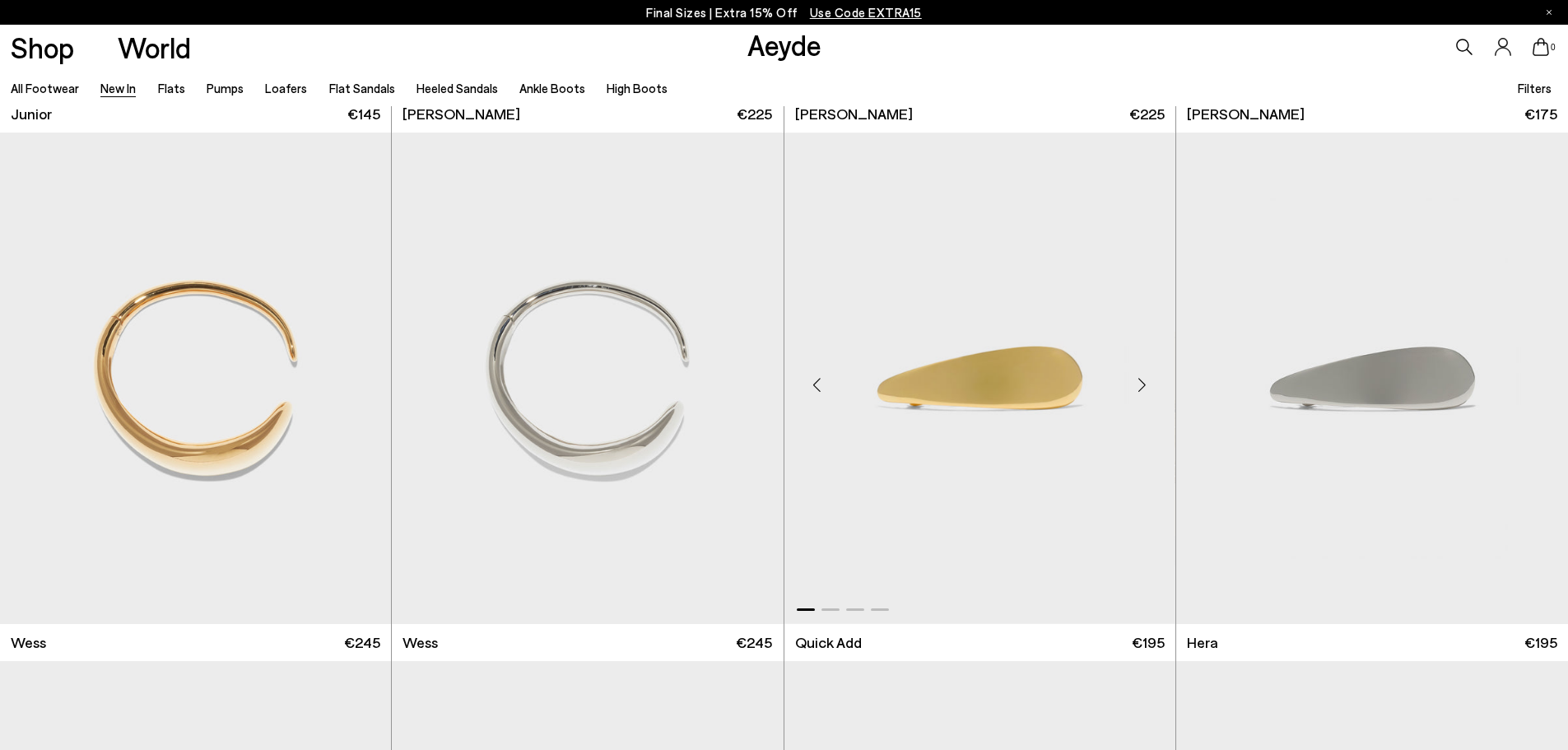
scroll to position [14239, 0]
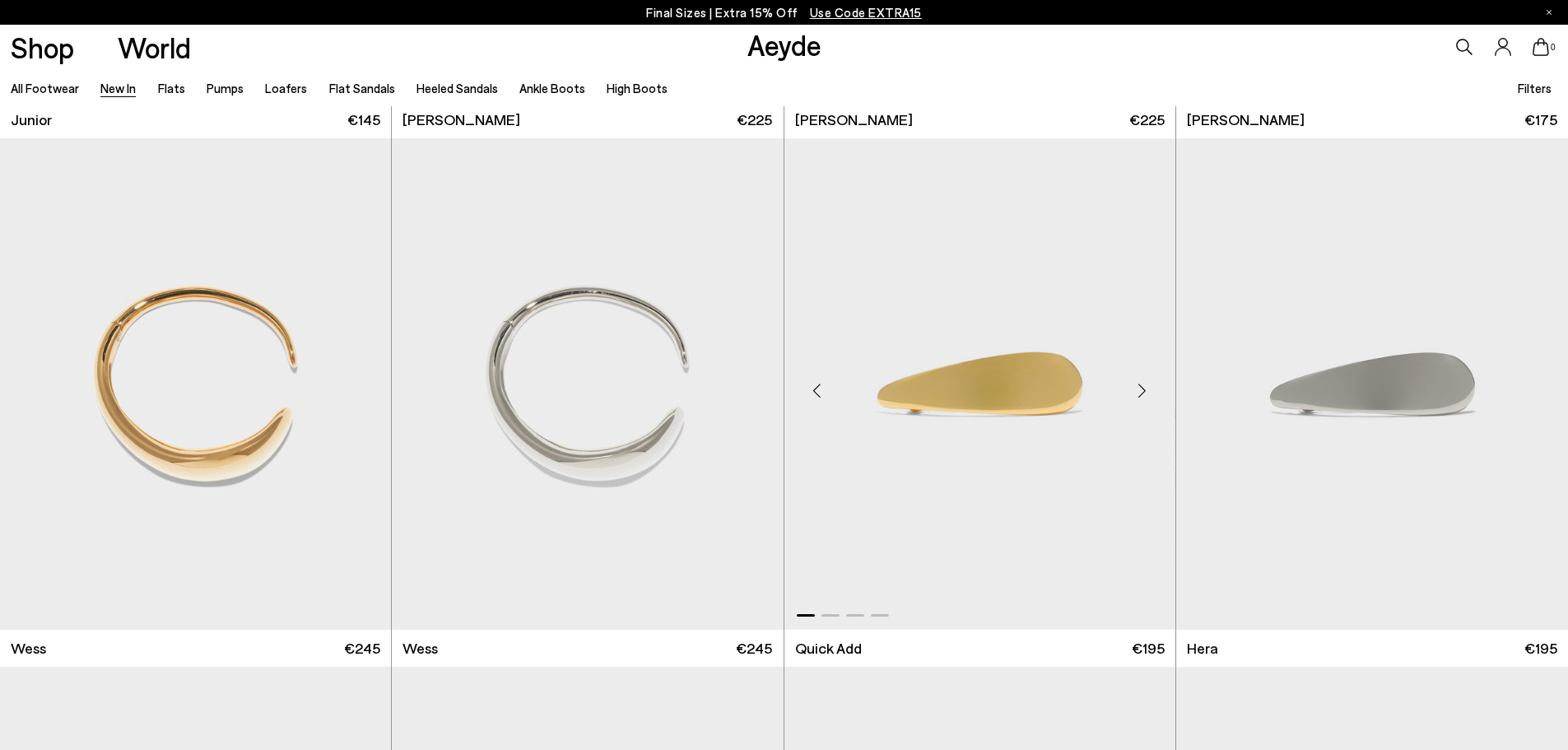
click at [1143, 383] on div "Next slide" at bounding box center [1143, 390] width 49 height 49
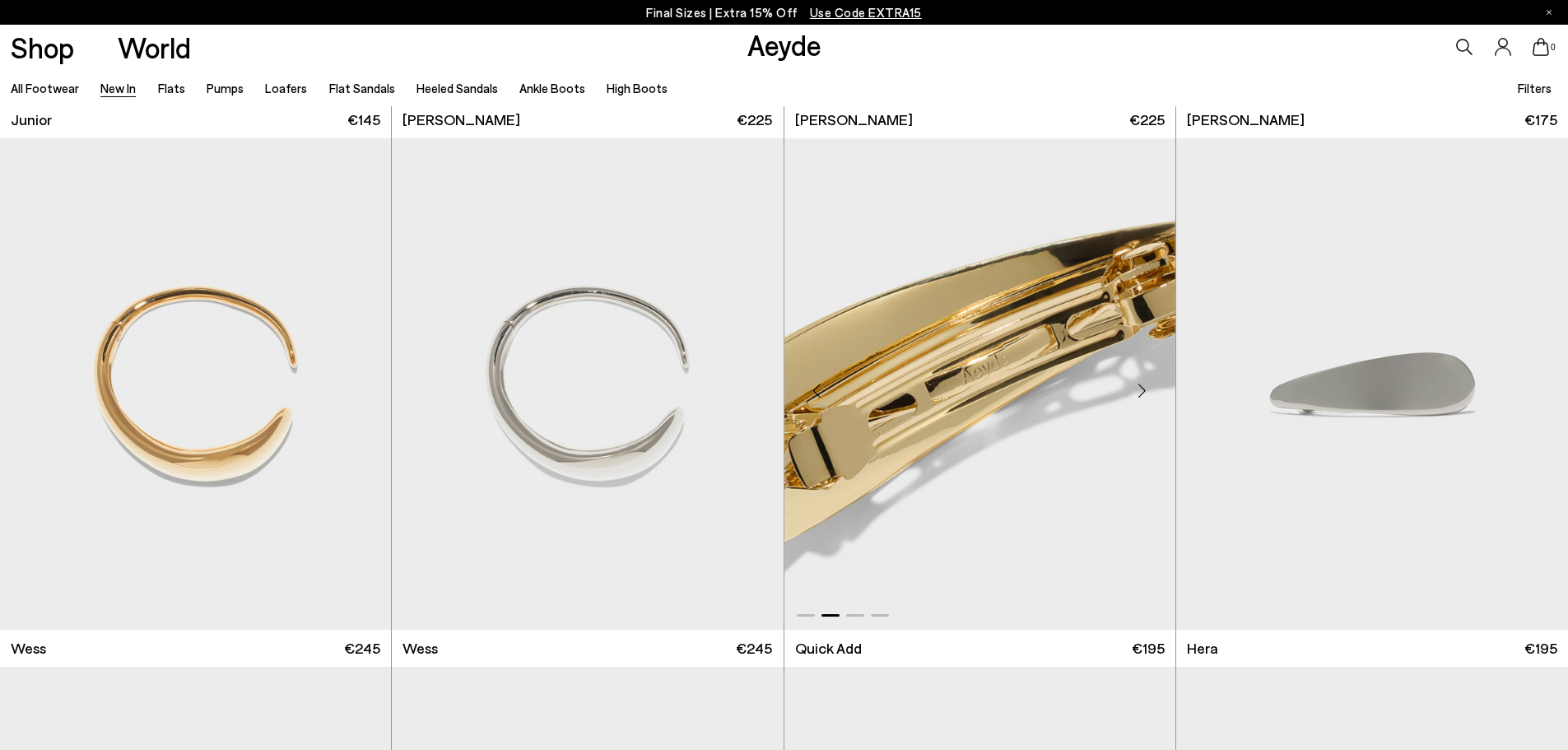
click at [1143, 383] on div "Next slide" at bounding box center [1143, 390] width 49 height 49
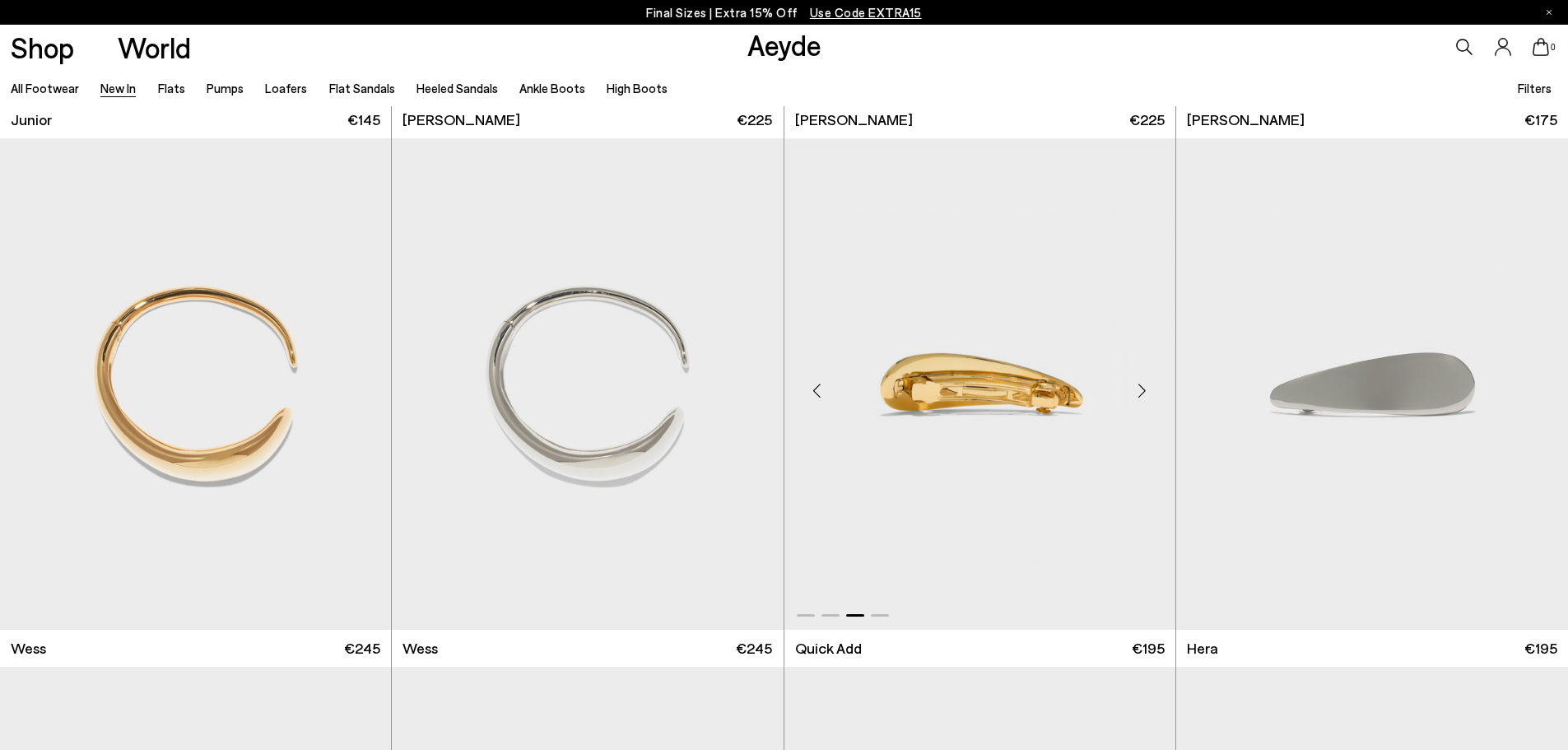
click at [1143, 383] on div "Next slide" at bounding box center [1143, 390] width 49 height 49
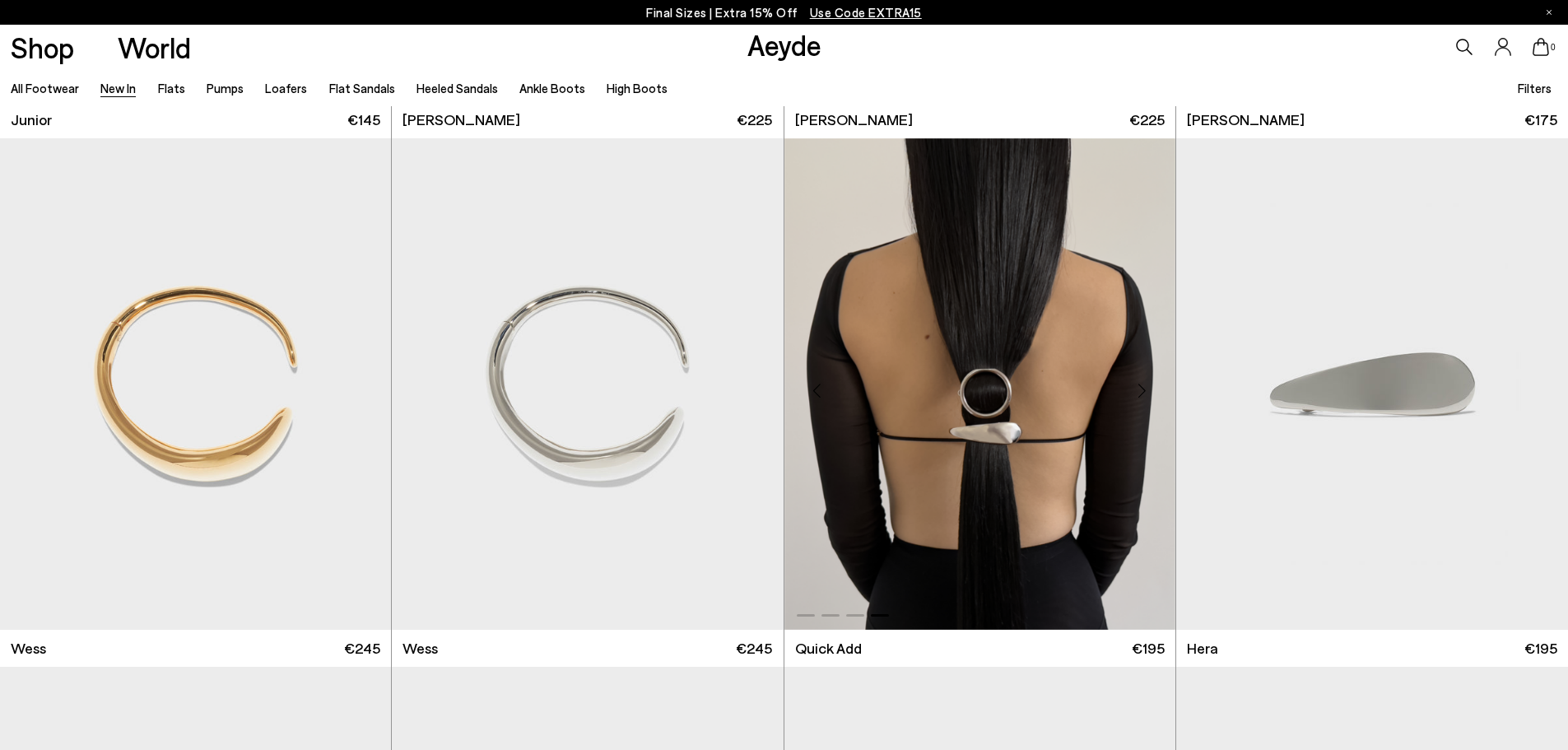
click at [1143, 383] on div "Next slide" at bounding box center [1143, 390] width 49 height 49
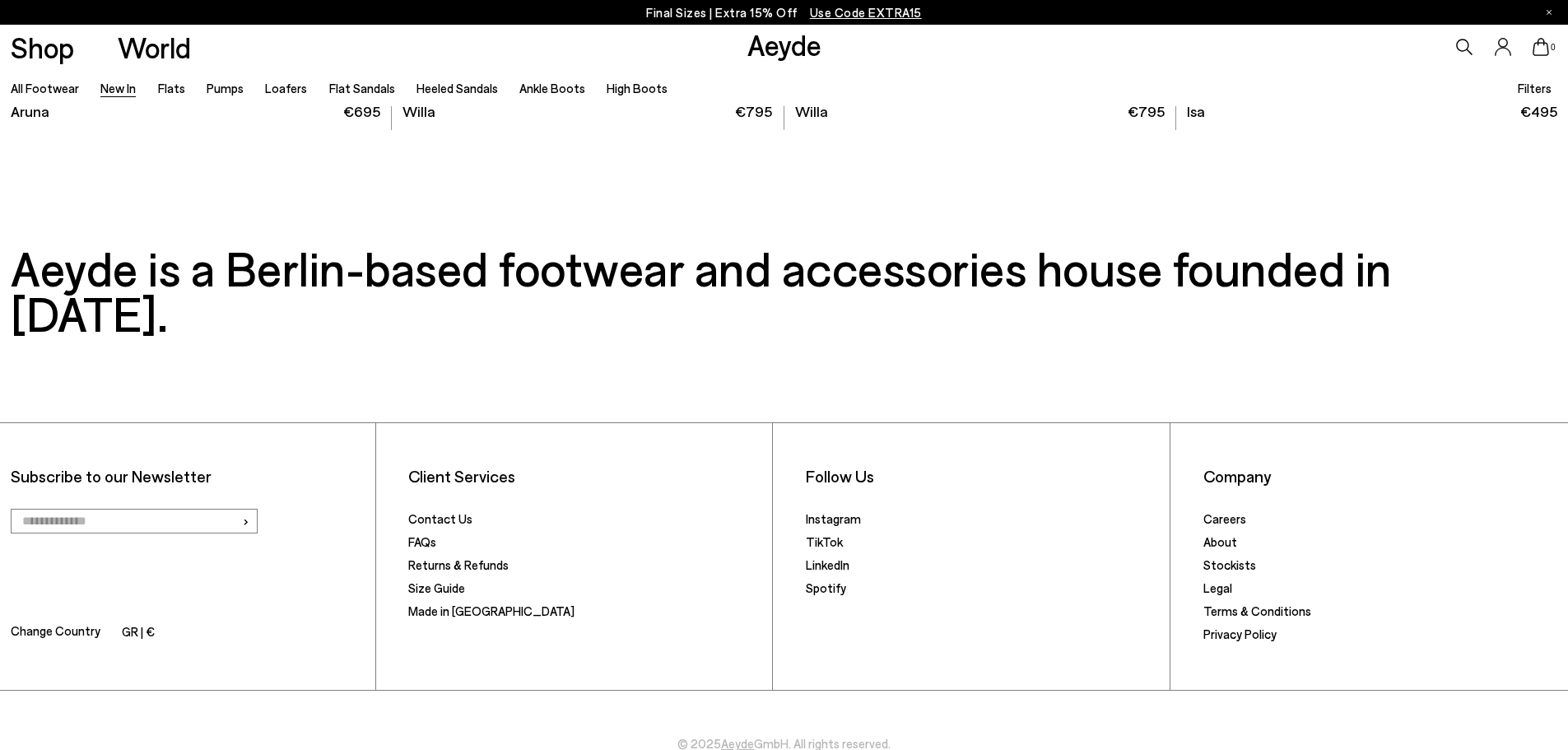
scroll to position [17948, 0]
